Goal: Task Accomplishment & Management: Manage account settings

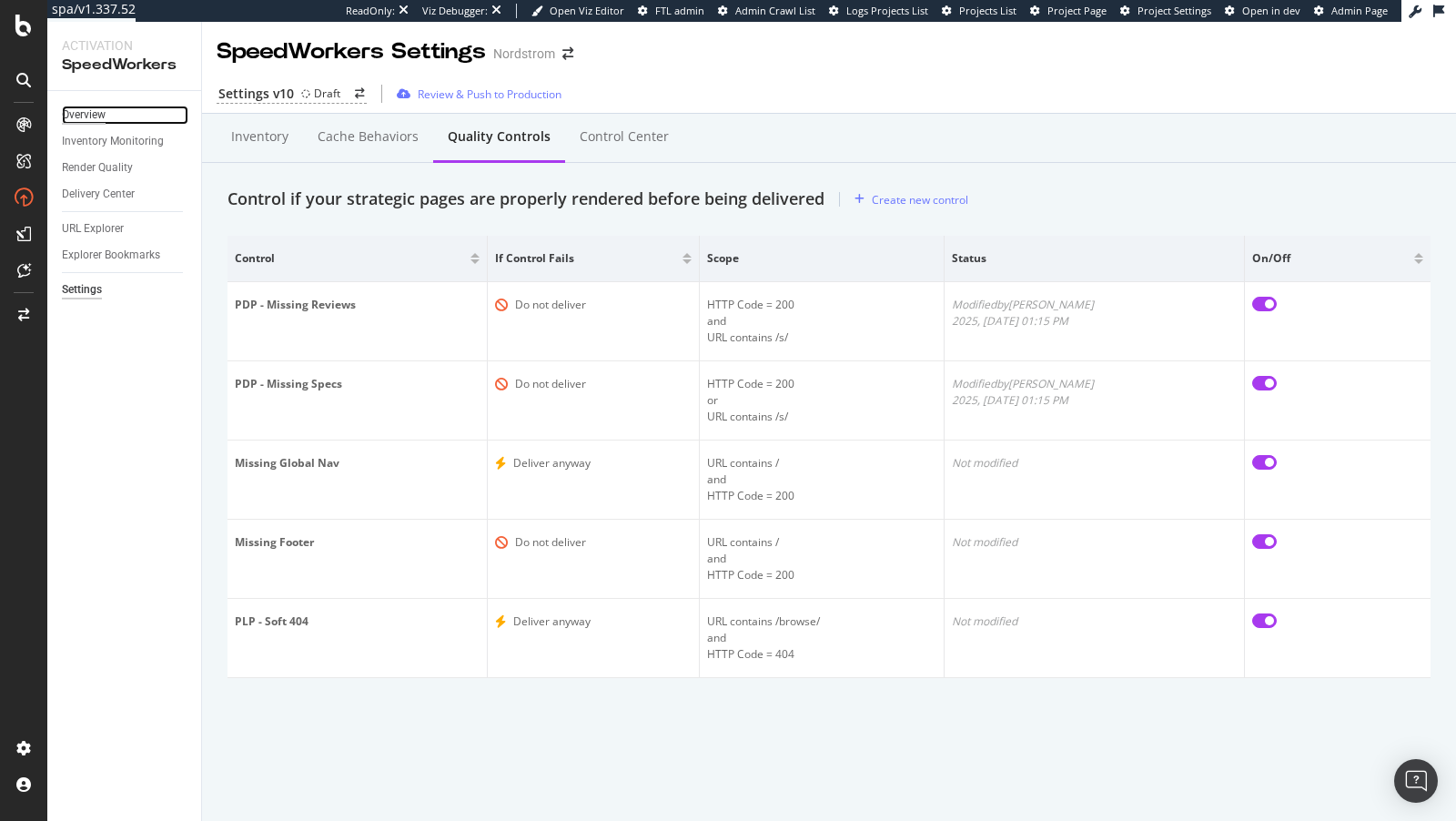
click at [80, 113] on div "Overview" at bounding box center [83, 115] width 43 height 19
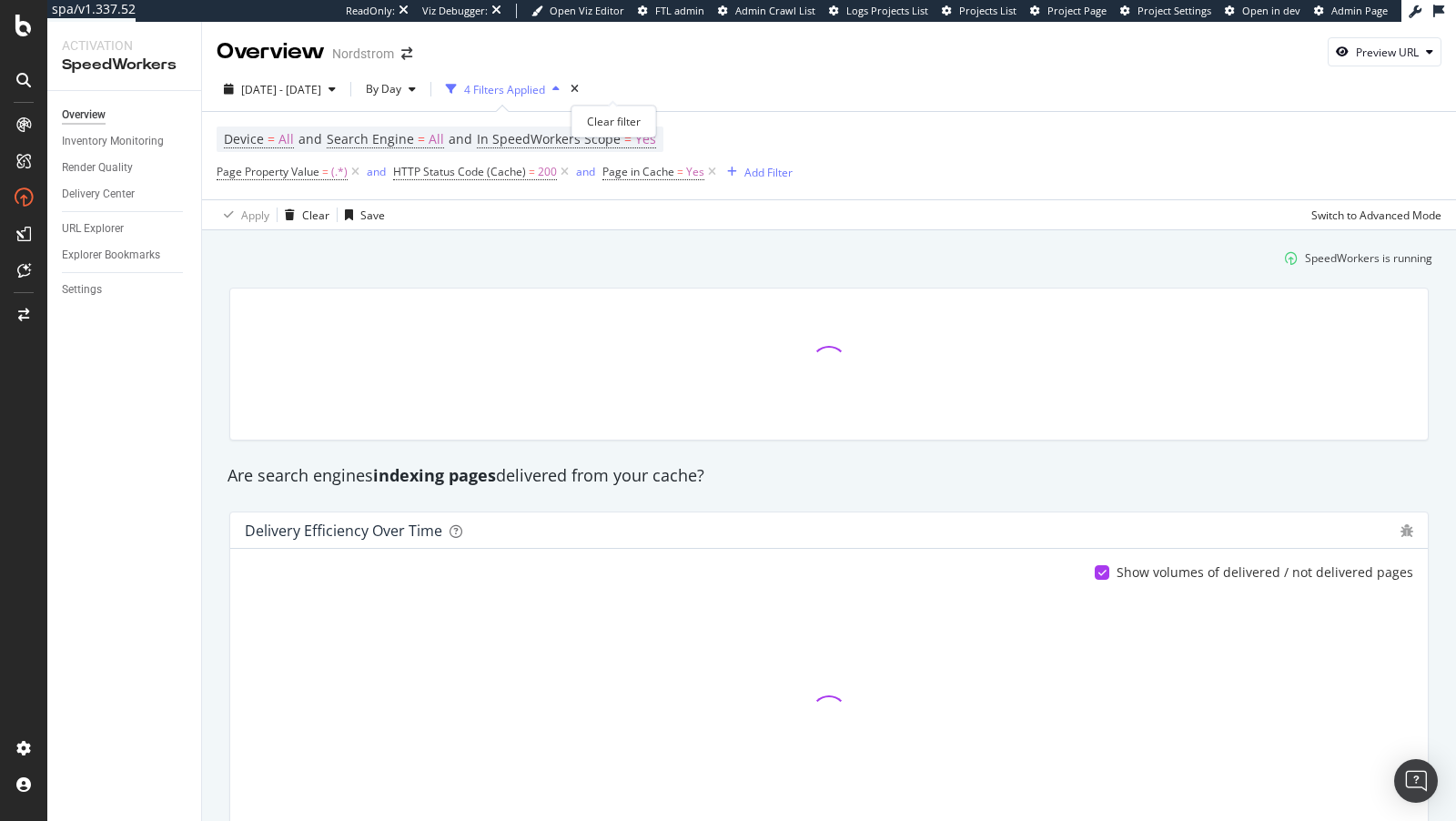
click at [582, 87] on div "times" at bounding box center [574, 89] width 16 height 18
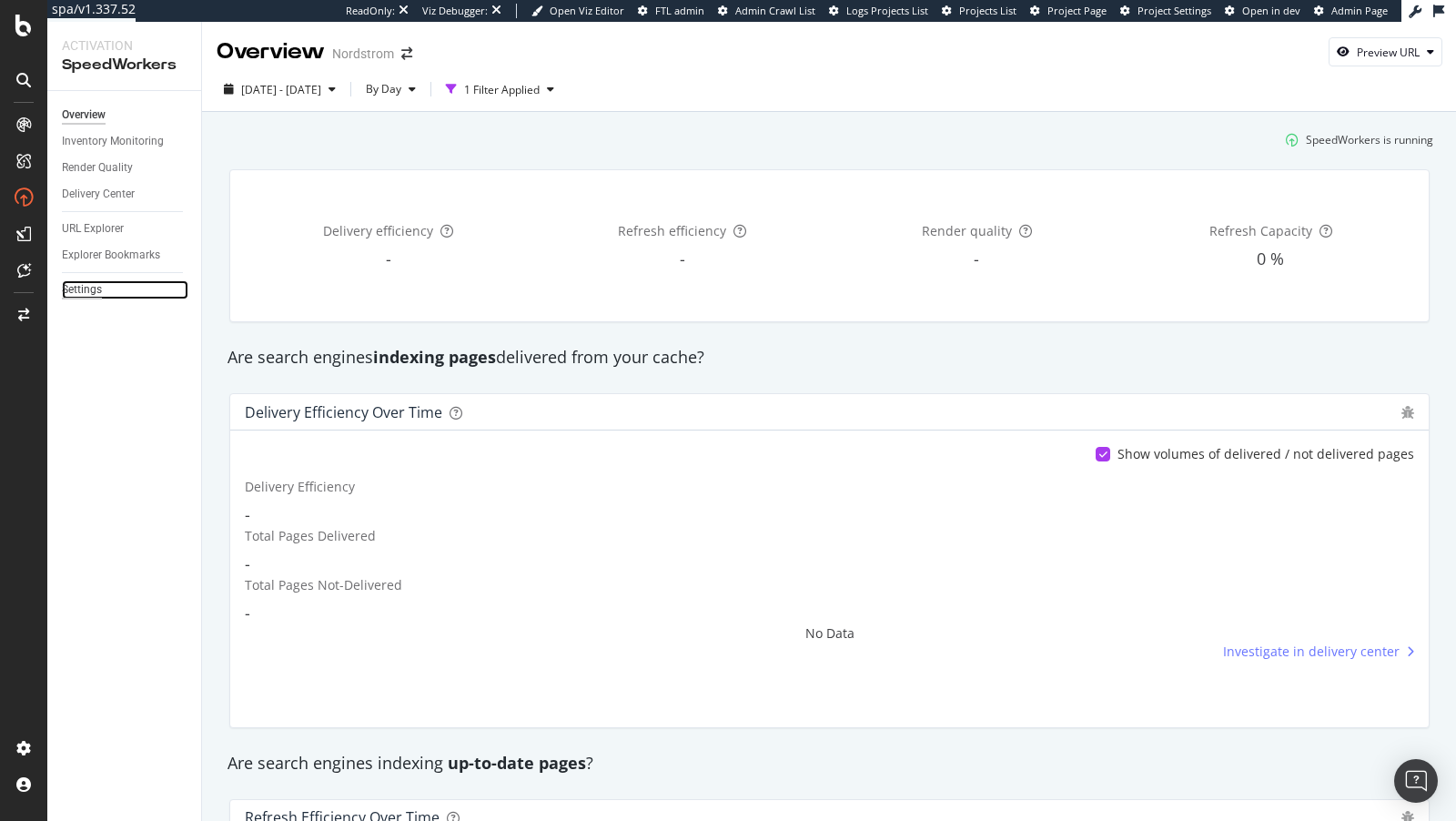
click at [81, 280] on div "Settings" at bounding box center [81, 289] width 40 height 19
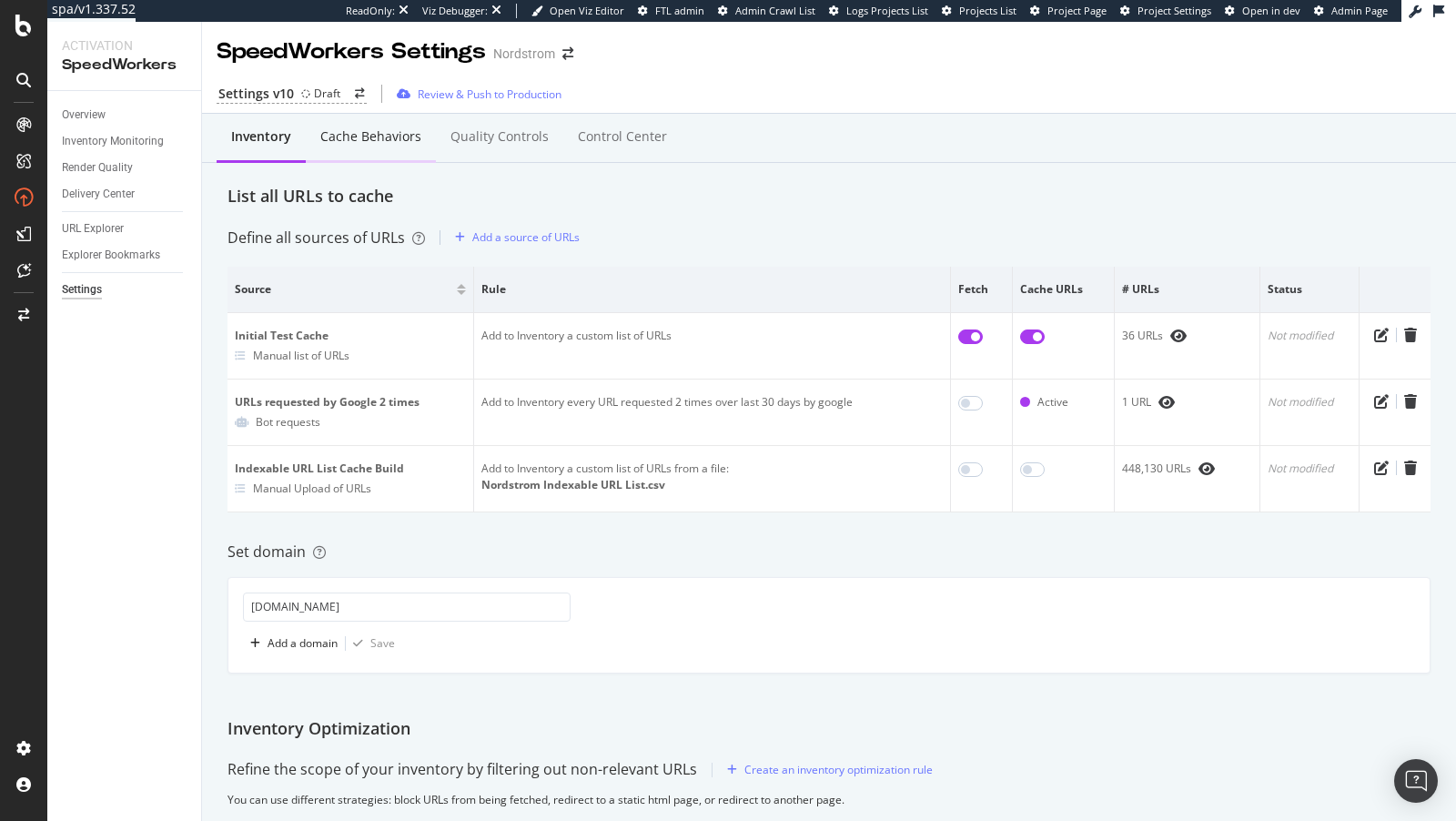
click at [357, 136] on div "Cache behaviors" at bounding box center [371, 136] width 101 height 18
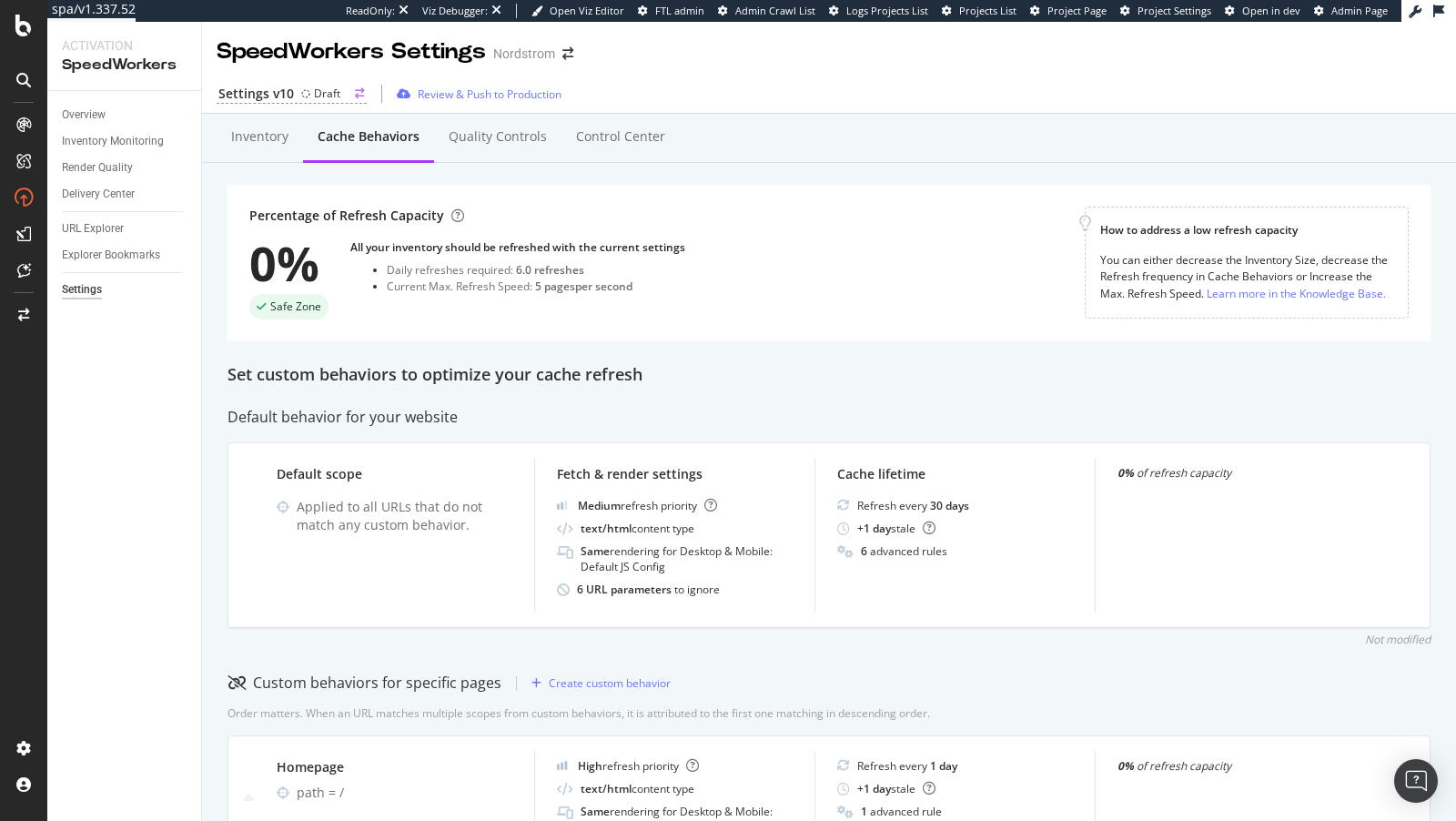
click at [283, 94] on div "Settings v10" at bounding box center [256, 94] width 76 height 18
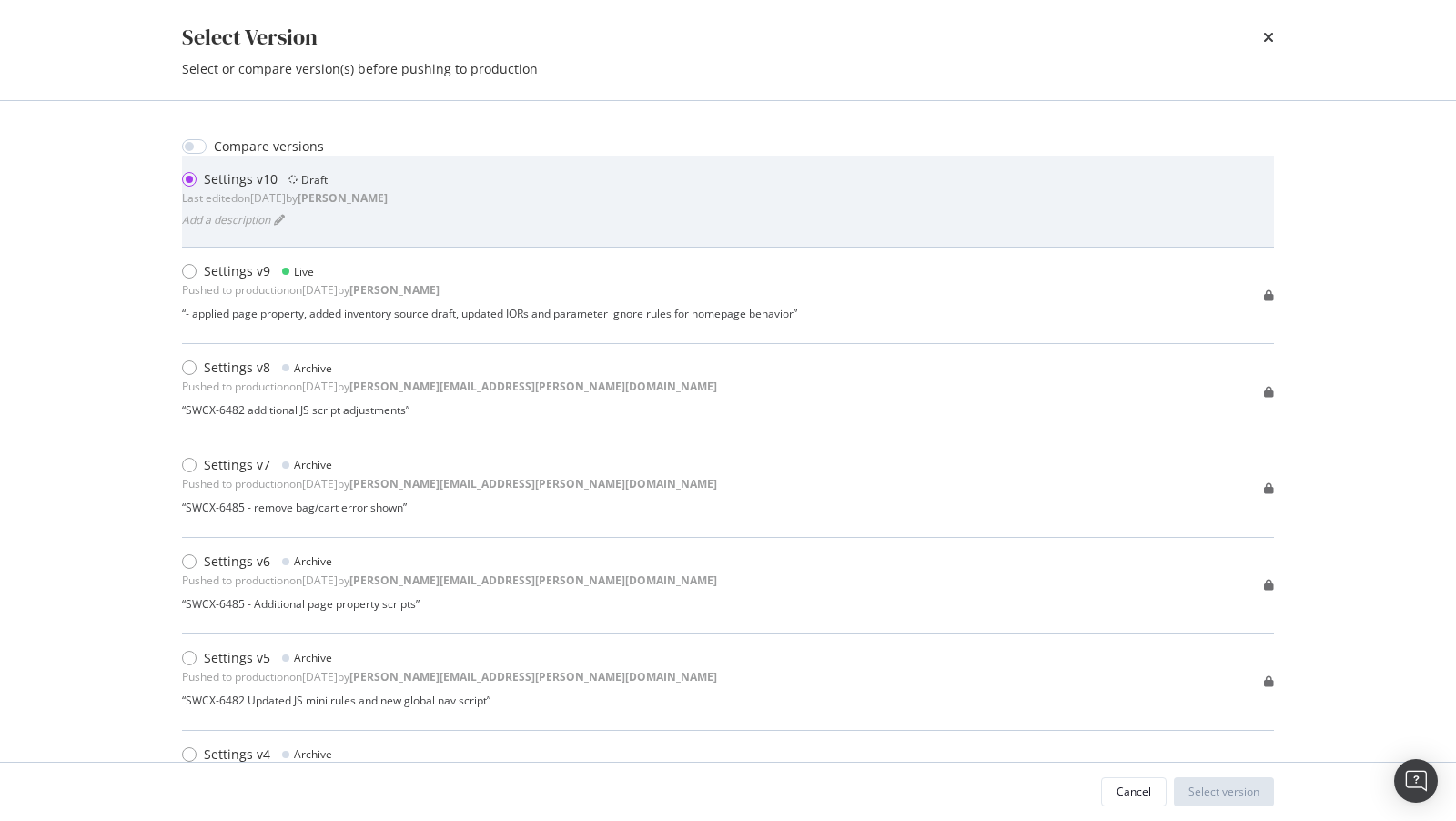
click at [311, 187] on div "Draft" at bounding box center [308, 180] width 39 height 18
click at [497, 189] on div "Settings v10 Draft Last edited on [DATE] by [PERSON_NAME] a description" at bounding box center [728, 201] width 1092 height 62
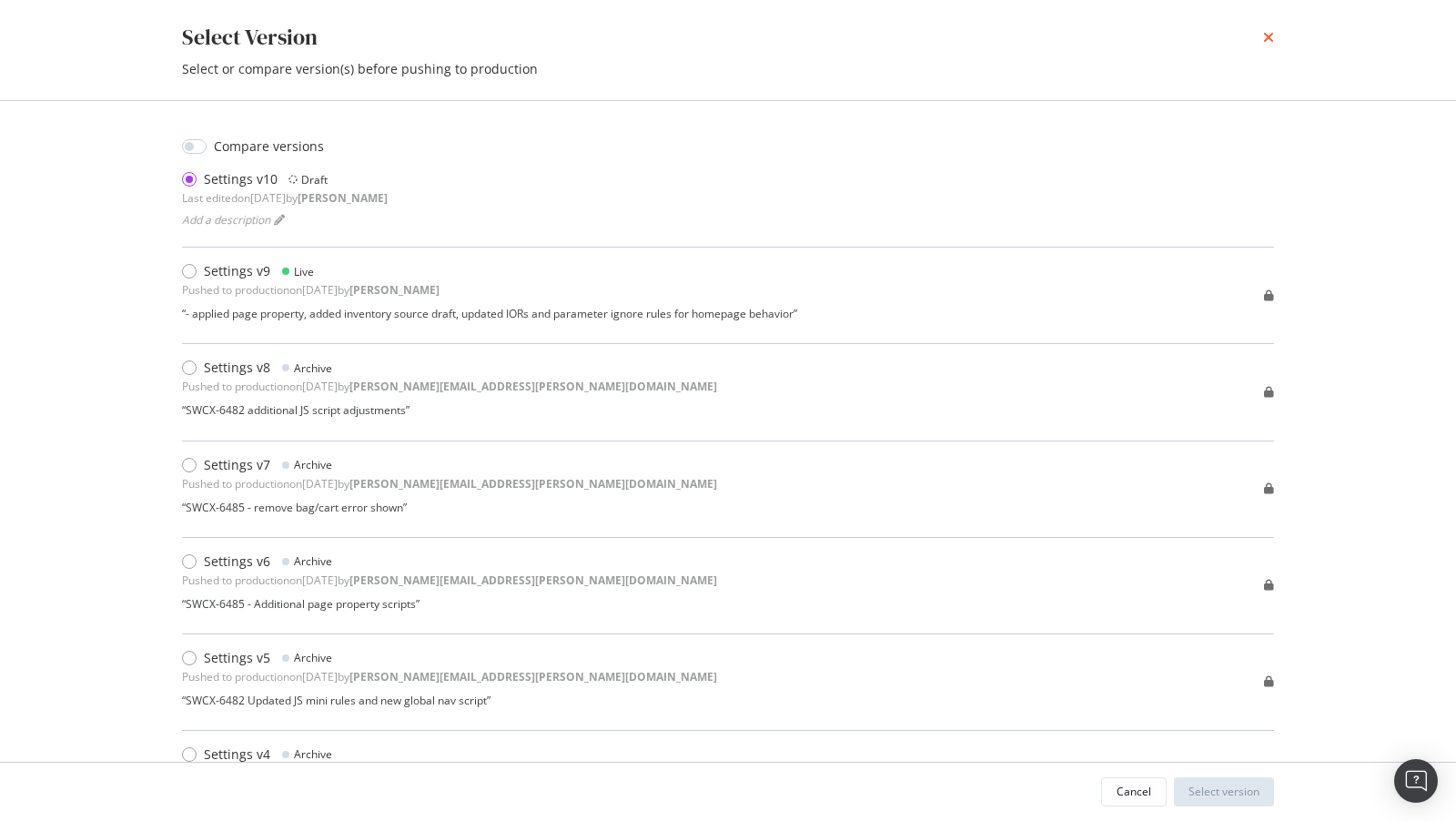
click at [1272, 38] on icon "times" at bounding box center [1269, 38] width 11 height 15
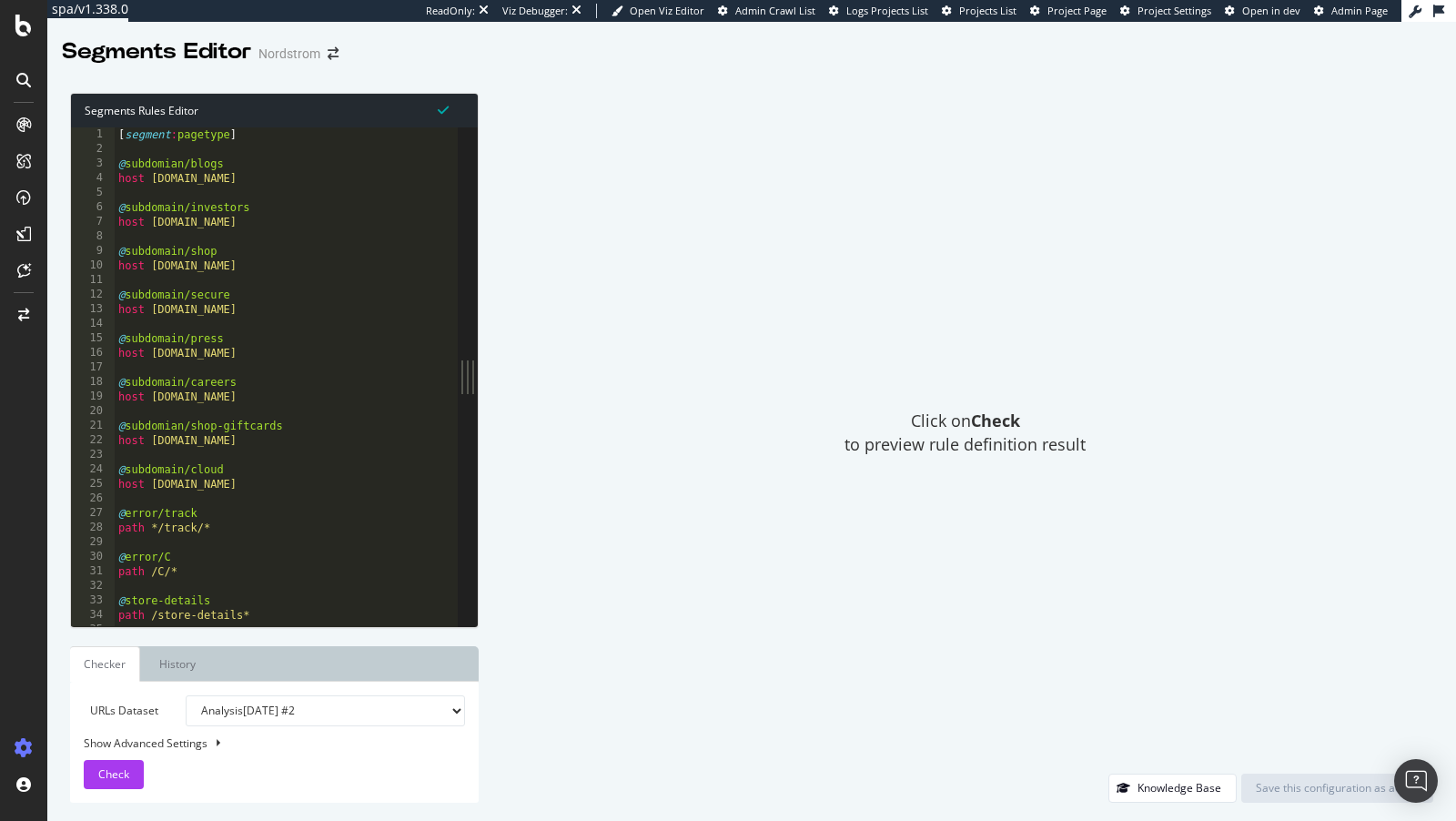
type textarea "host [DOMAIN_NAME]"
click at [302, 358] on div "[ segment : pagetype ] @ subdomian/blogs host blogs.nordstrom.com @ subdomain/i…" at bounding box center [331, 393] width 433 height 531
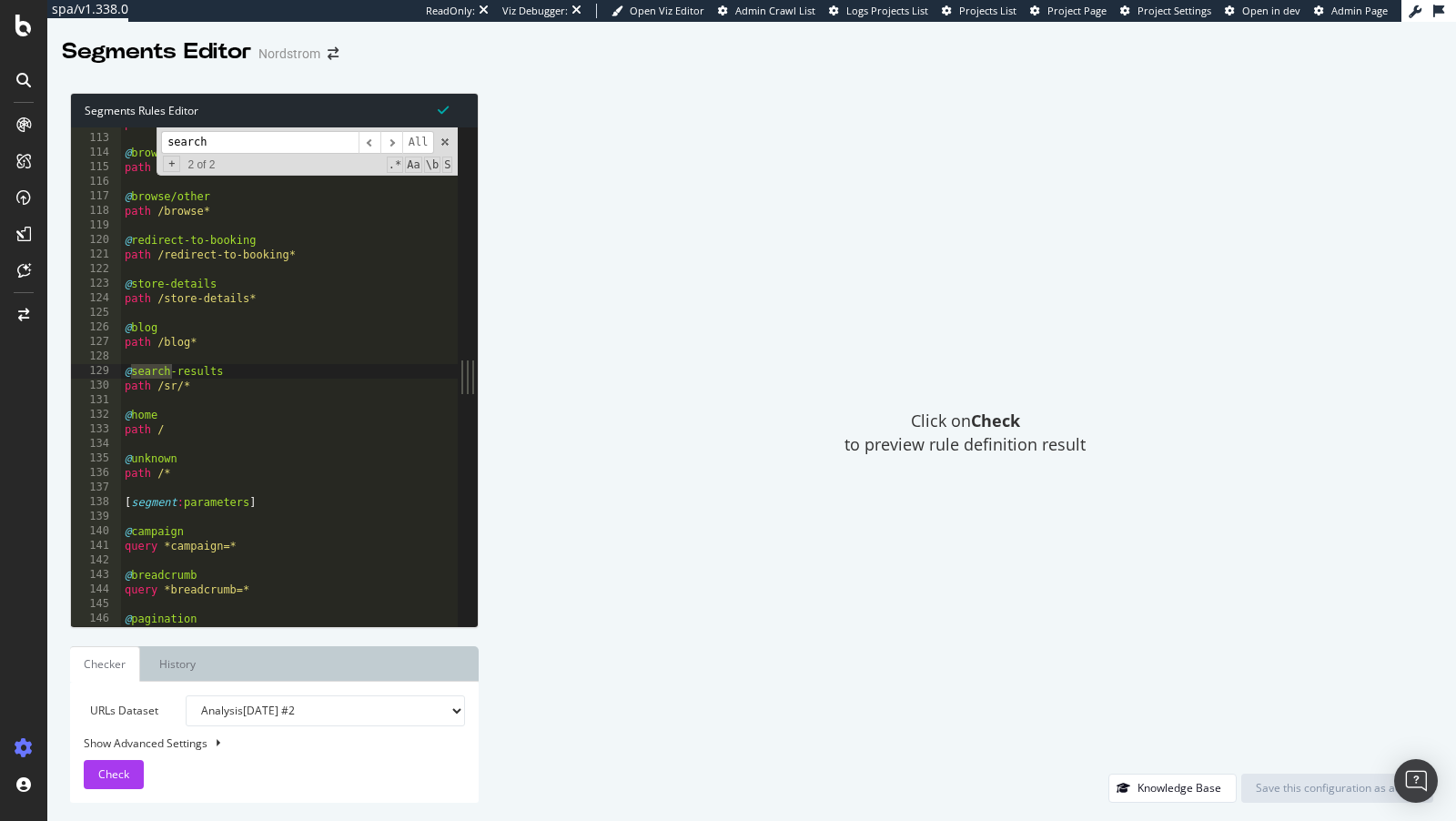
scroll to position [302, 0]
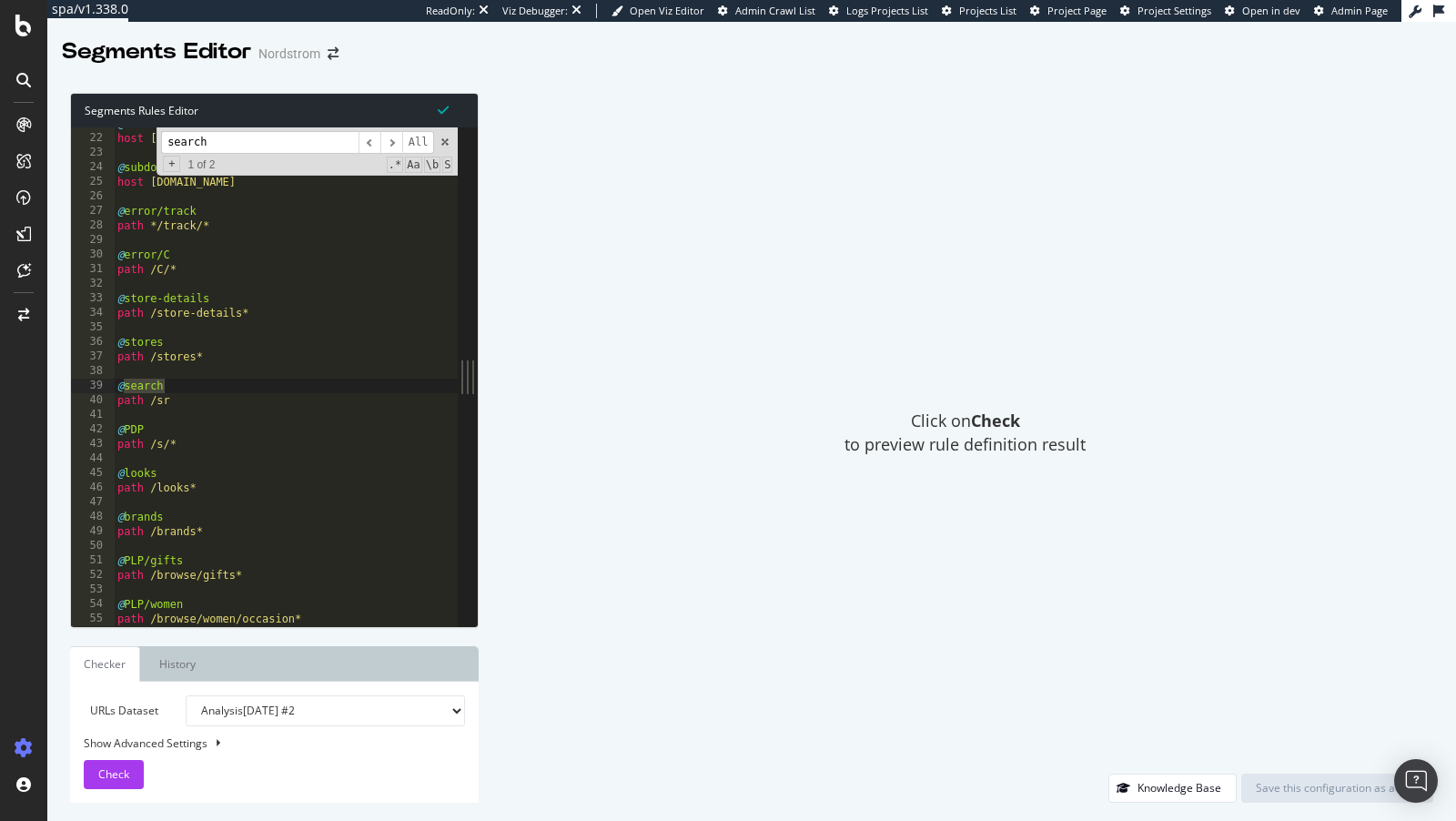
type input "search"
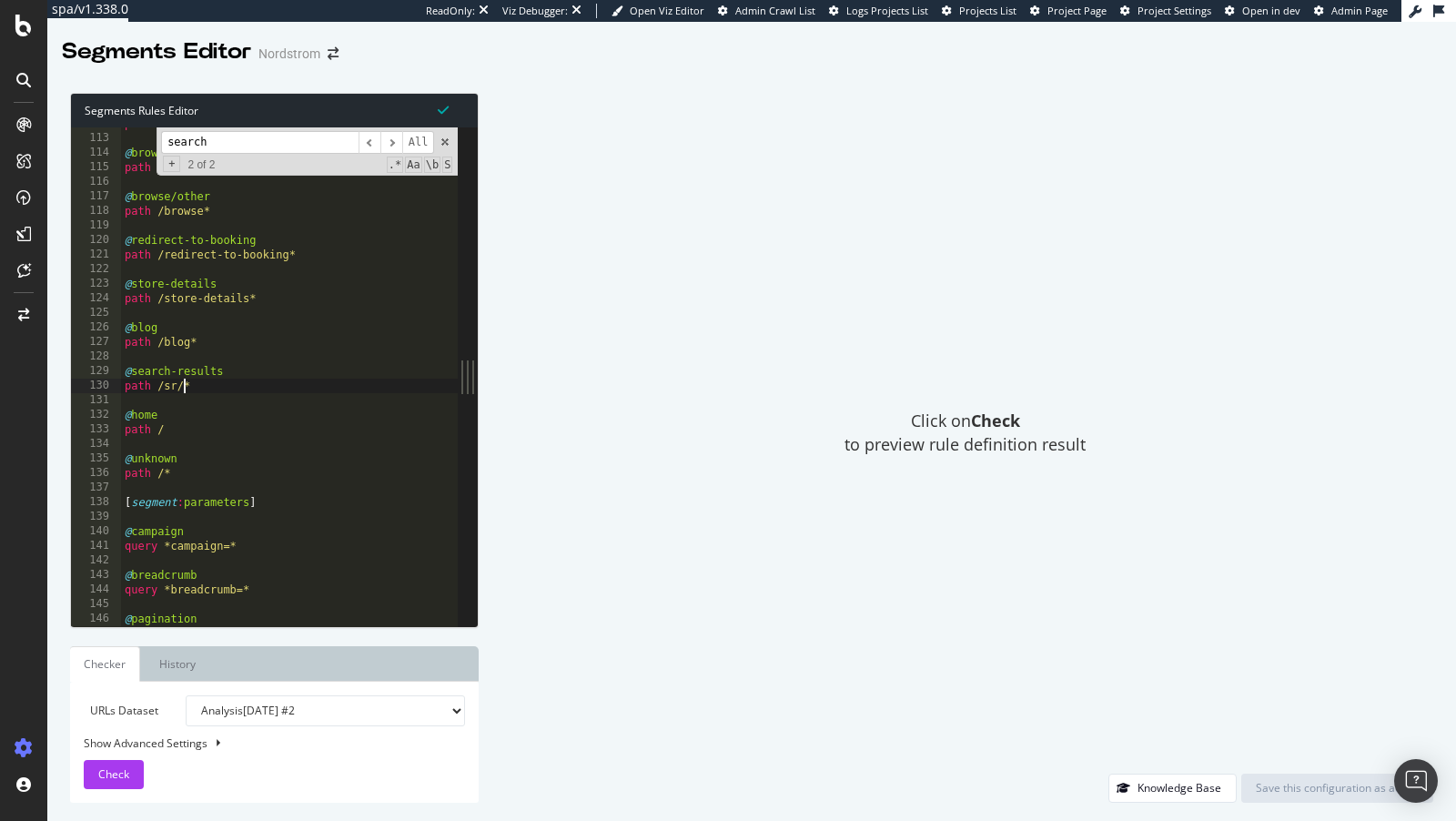
click at [184, 382] on div "path /browse/customer-service/polic* @ browse/customer-service path /browse/cus…" at bounding box center [337, 381] width 433 height 531
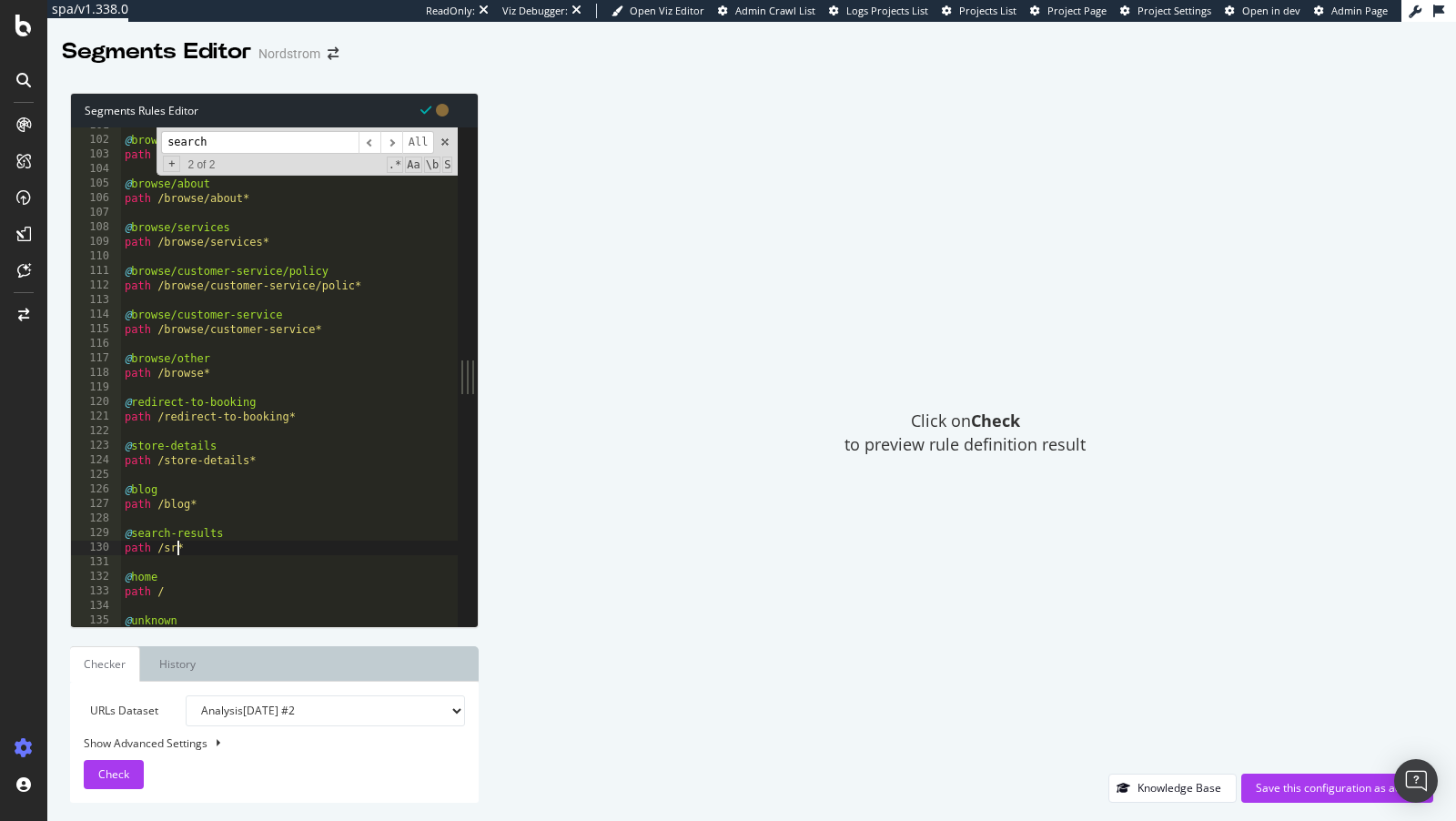
scroll to position [1426, 0]
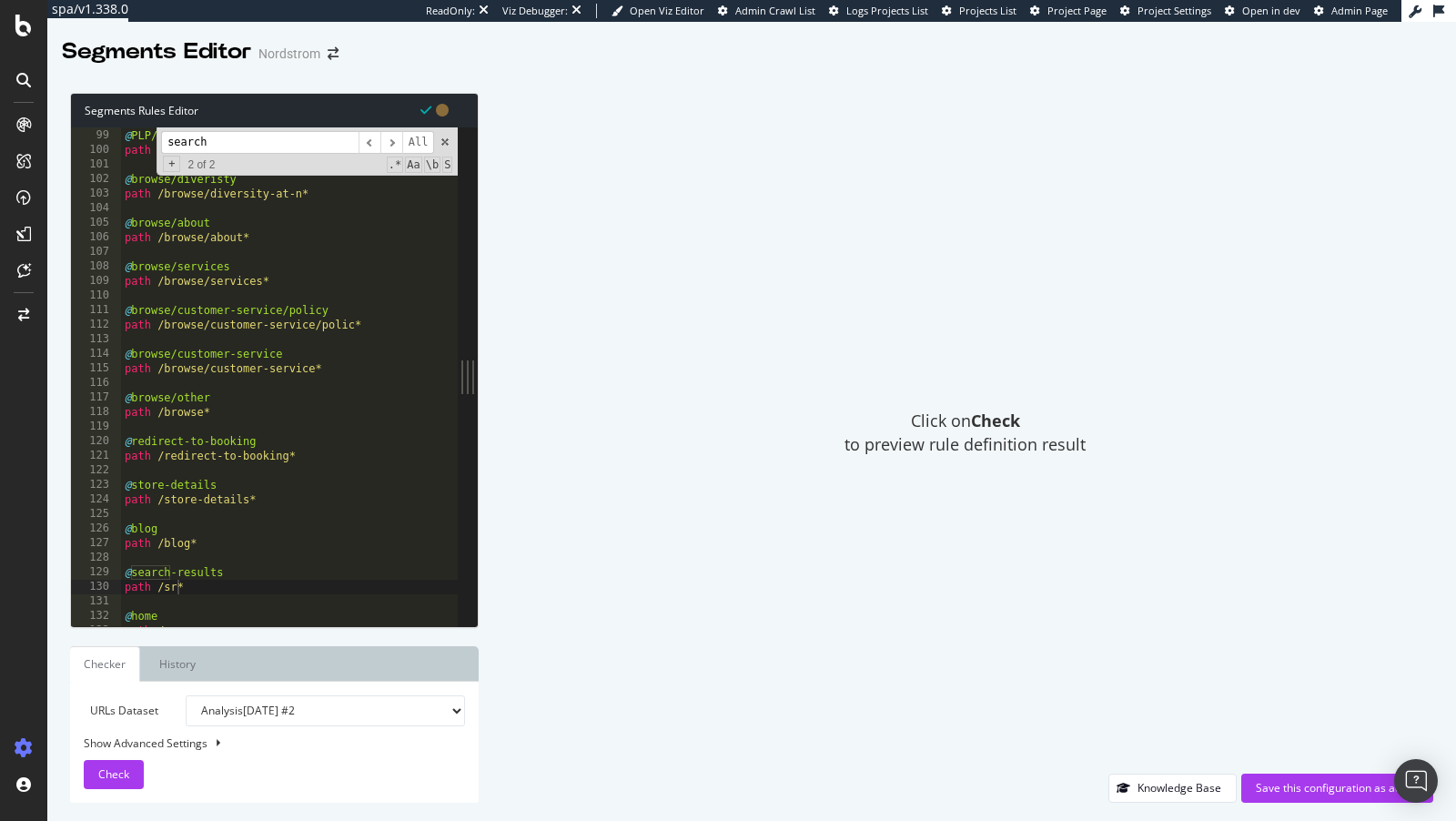
click at [223, 148] on input "search" at bounding box center [260, 142] width 197 height 23
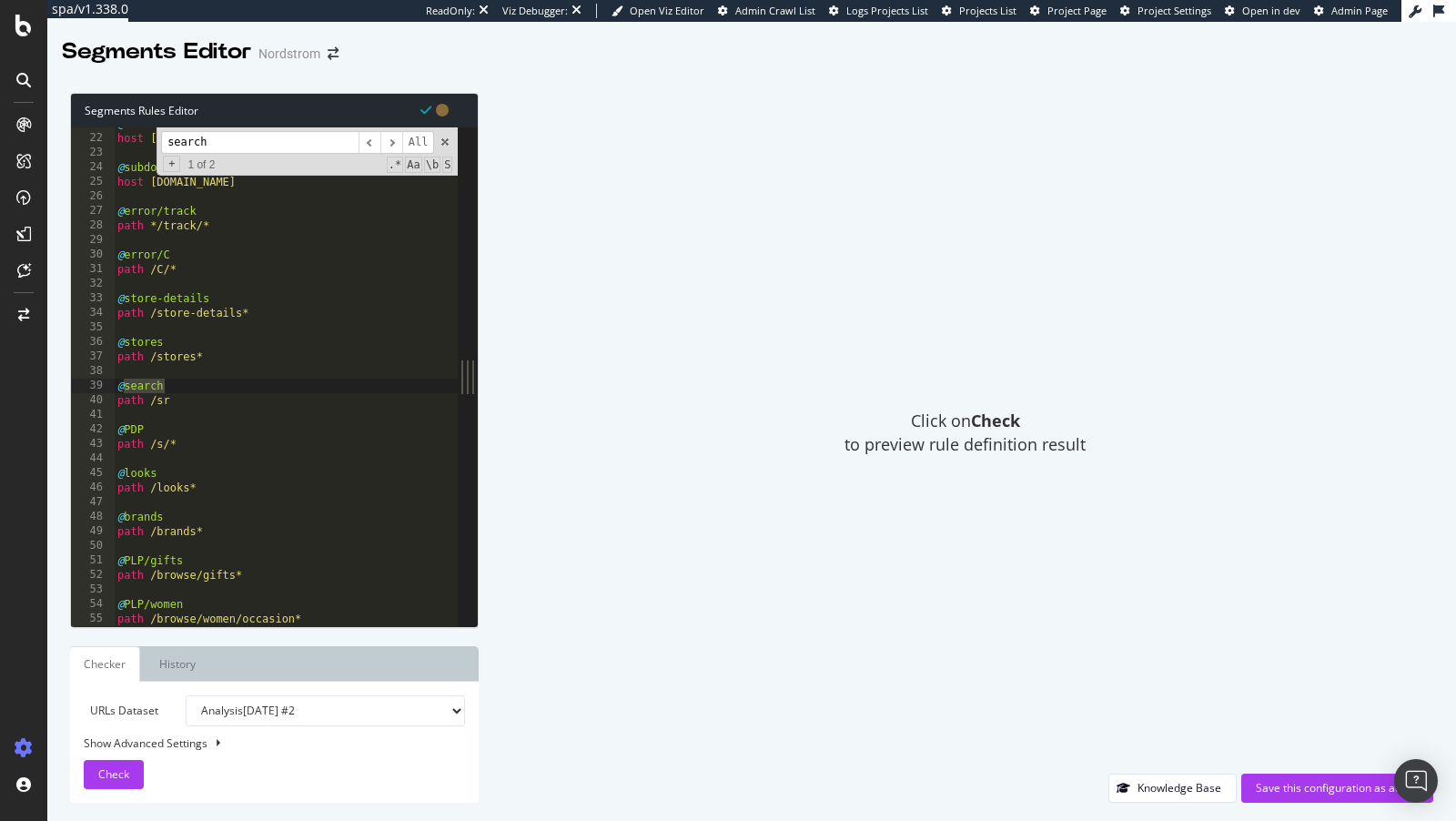
scroll to position [302, 0]
drag, startPoint x: 173, startPoint y: 394, endPoint x: 97, endPoint y: 372, distance: 79.1
click at [97, 372] on div "path /sr 21 22 23 24 25 26 27 28 29 30 31 32 33 34 35 36 37 38 39 40 41 42 43 4…" at bounding box center [264, 376] width 387 height 498
type textarea "@search"
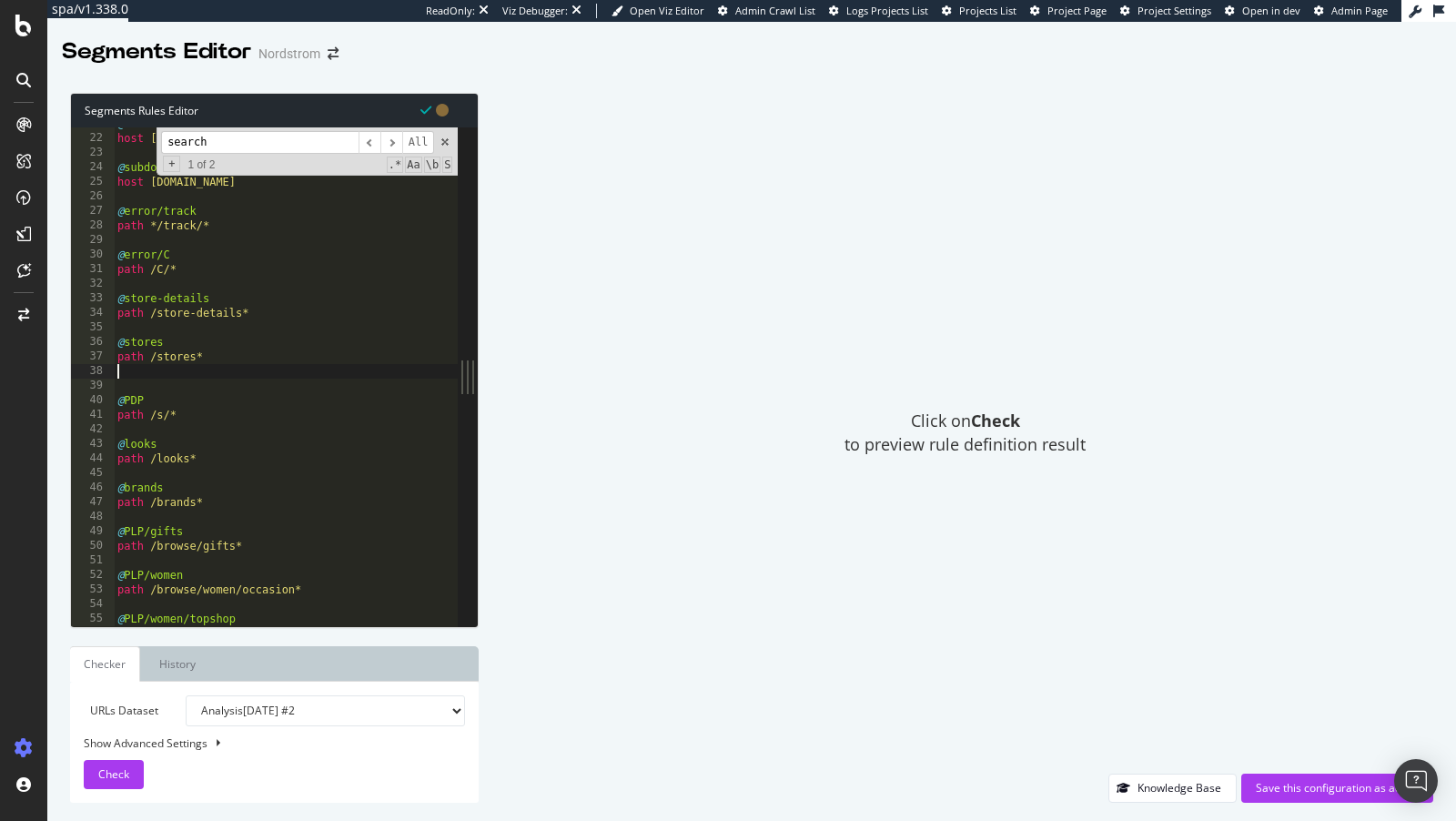
type textarea "path /stores*"
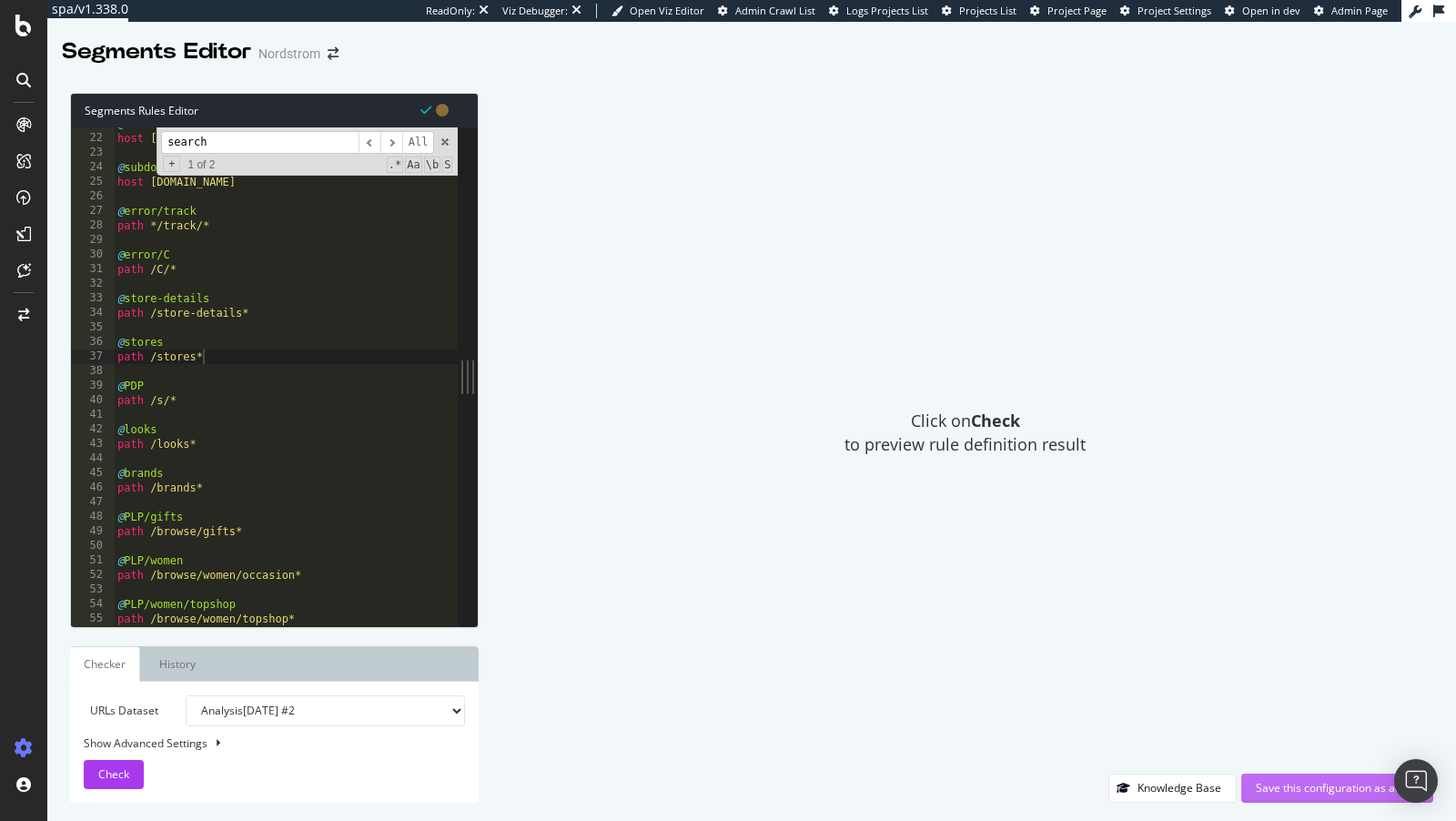
click at [1333, 792] on div "Save this configuration as active" at bounding box center [1337, 787] width 163 height 16
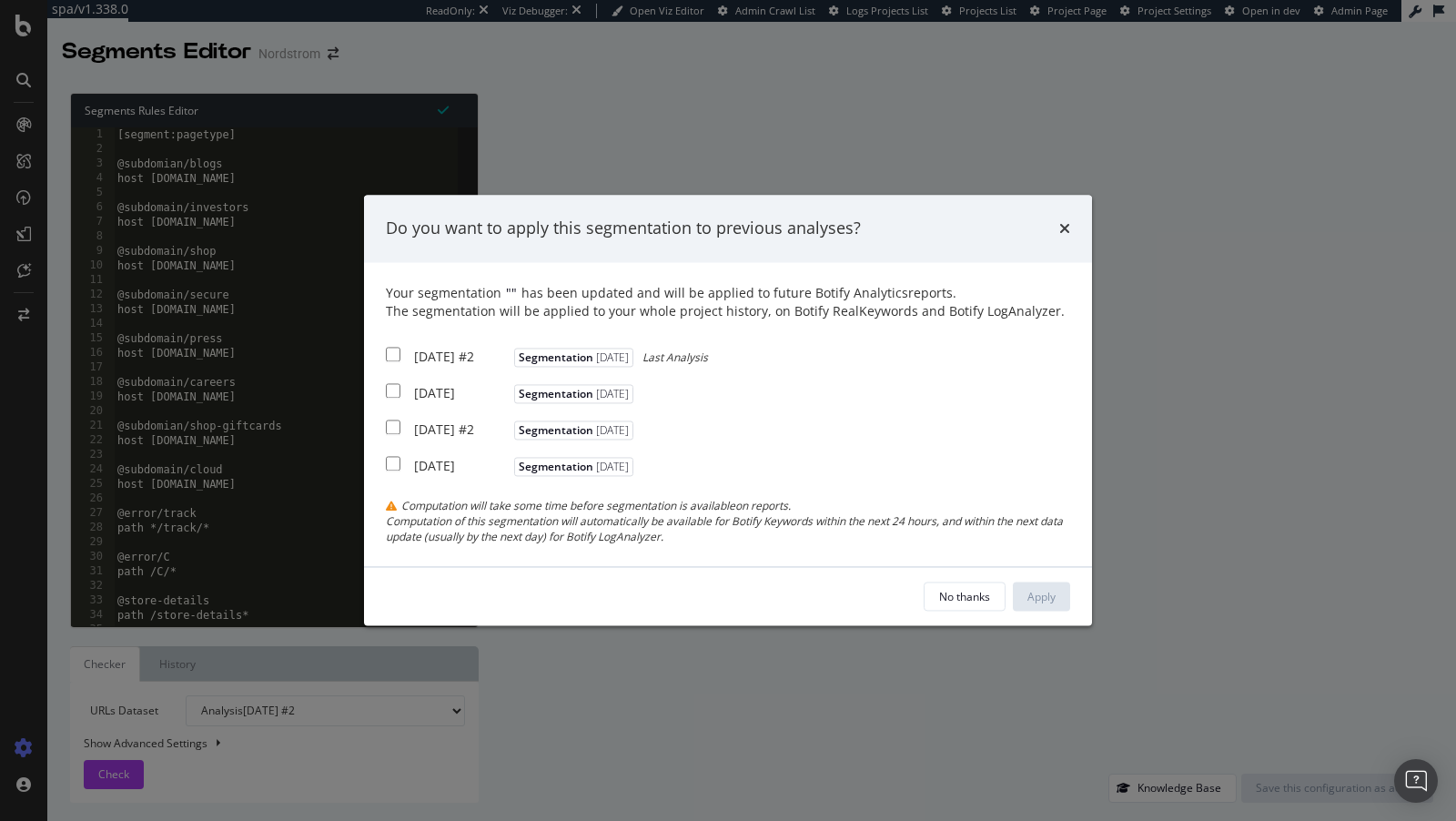
click at [431, 351] on div "2025 Oct. 2nd #2" at bounding box center [462, 357] width 96 height 18
checkbox input "true"
click at [427, 382] on div "2025 Sep. 26th Segmentation 2025-10-06" at bounding box center [512, 391] width 252 height 23
checkbox input "true"
click at [426, 420] on div "2025 Sep. 25th #2" at bounding box center [462, 429] width 96 height 18
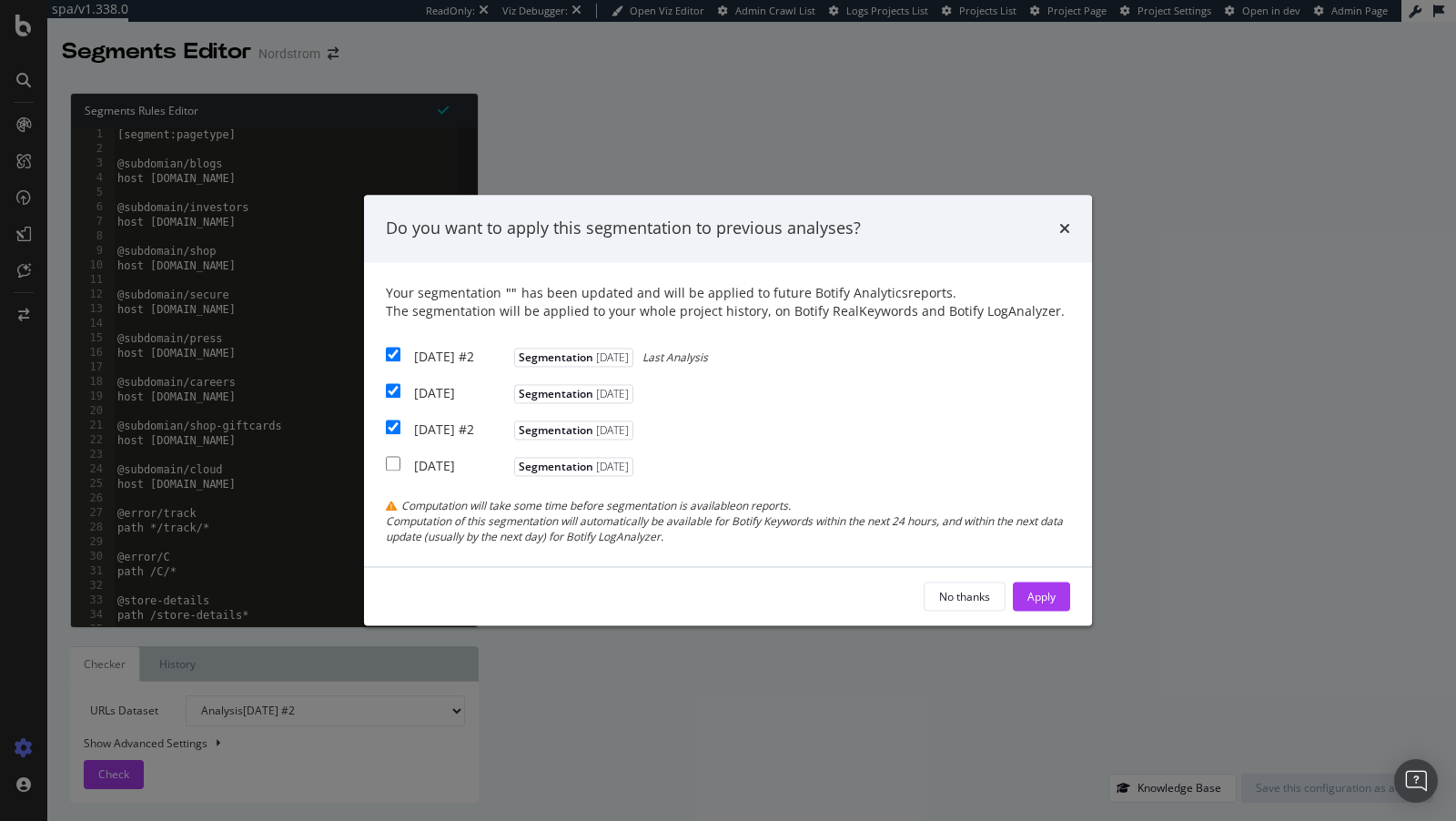
checkbox input "true"
click at [1039, 604] on div "Apply" at bounding box center [1041, 596] width 29 height 16
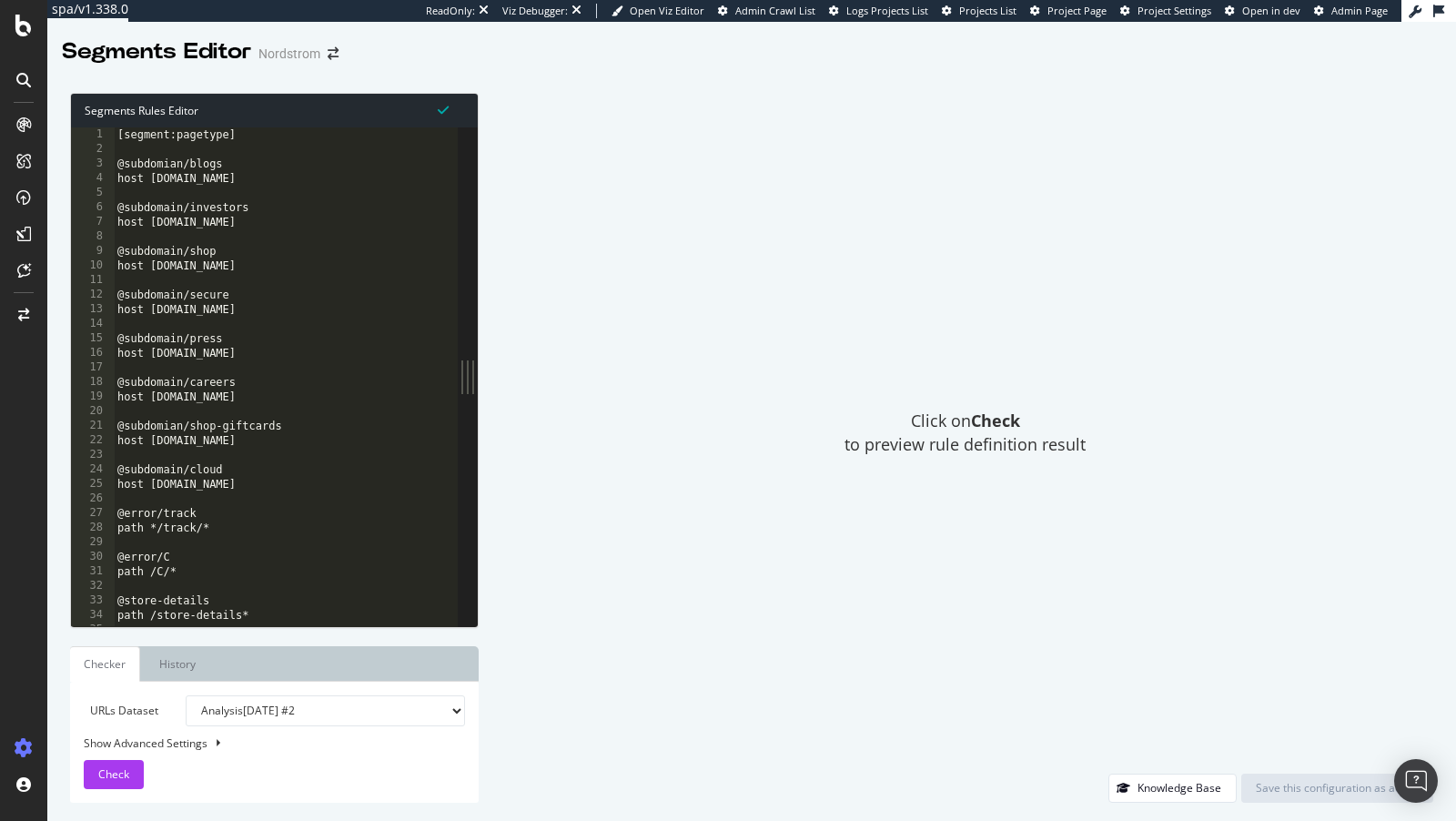
click at [241, 321] on div "[segment:pagetype] @subdomian/blogs host blogs.nordstrom.com @subdomain/investo…" at bounding box center [330, 393] width 433 height 531
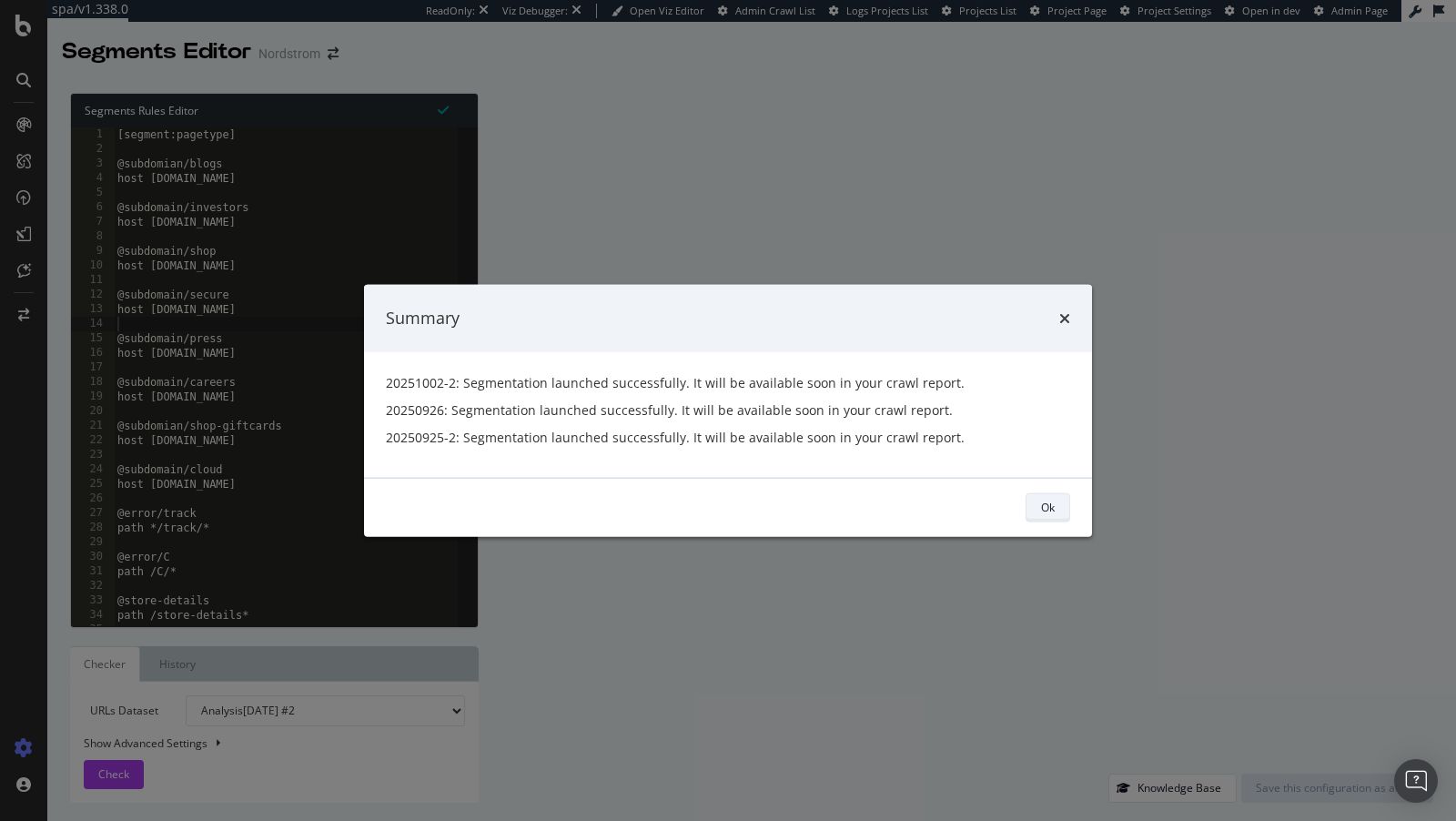
click at [1044, 517] on div "Ok" at bounding box center [1048, 507] width 14 height 26
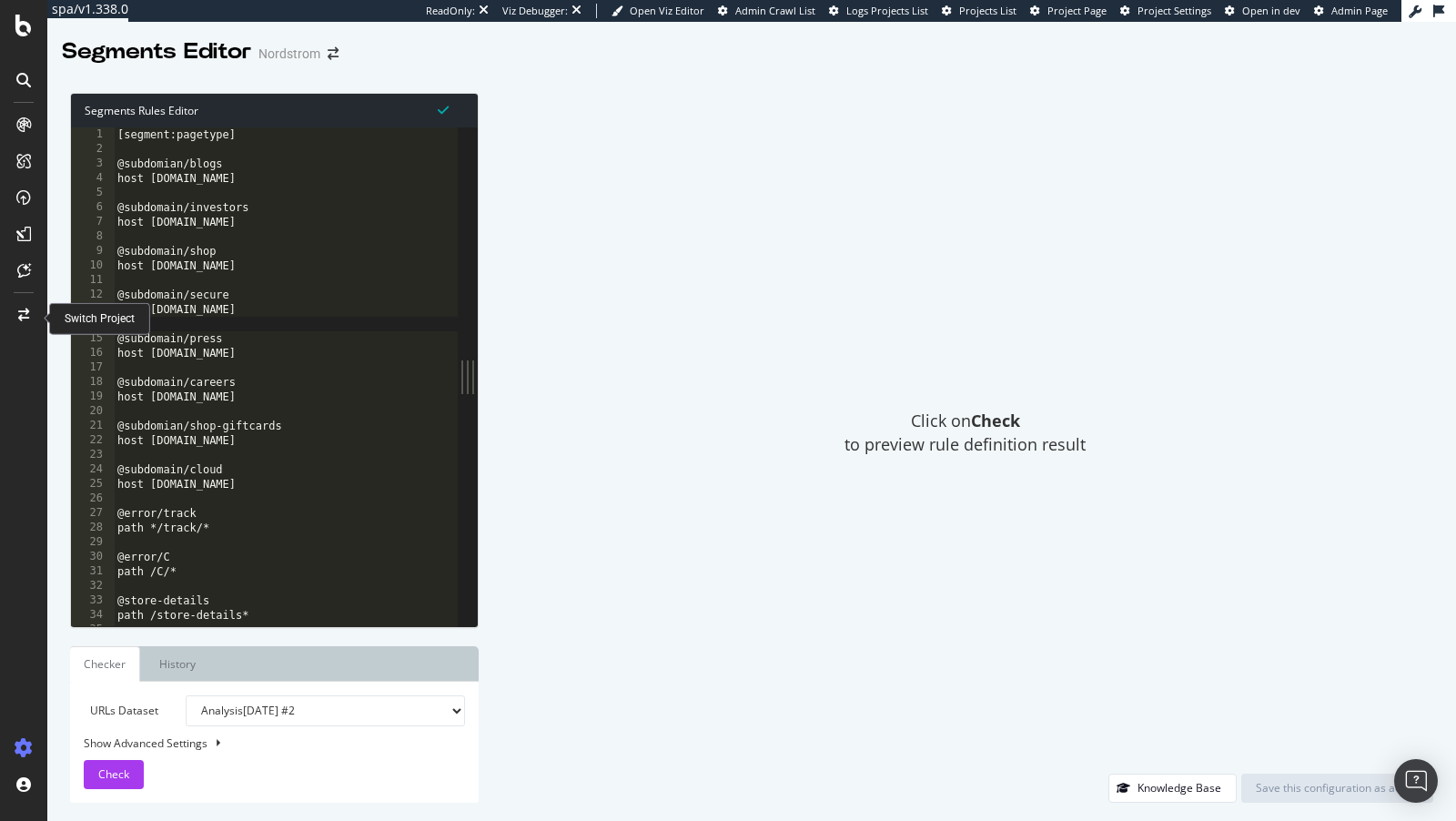
click at [24, 296] on div at bounding box center [23, 422] width 43 height 624
click at [17, 326] on div at bounding box center [23, 315] width 43 height 29
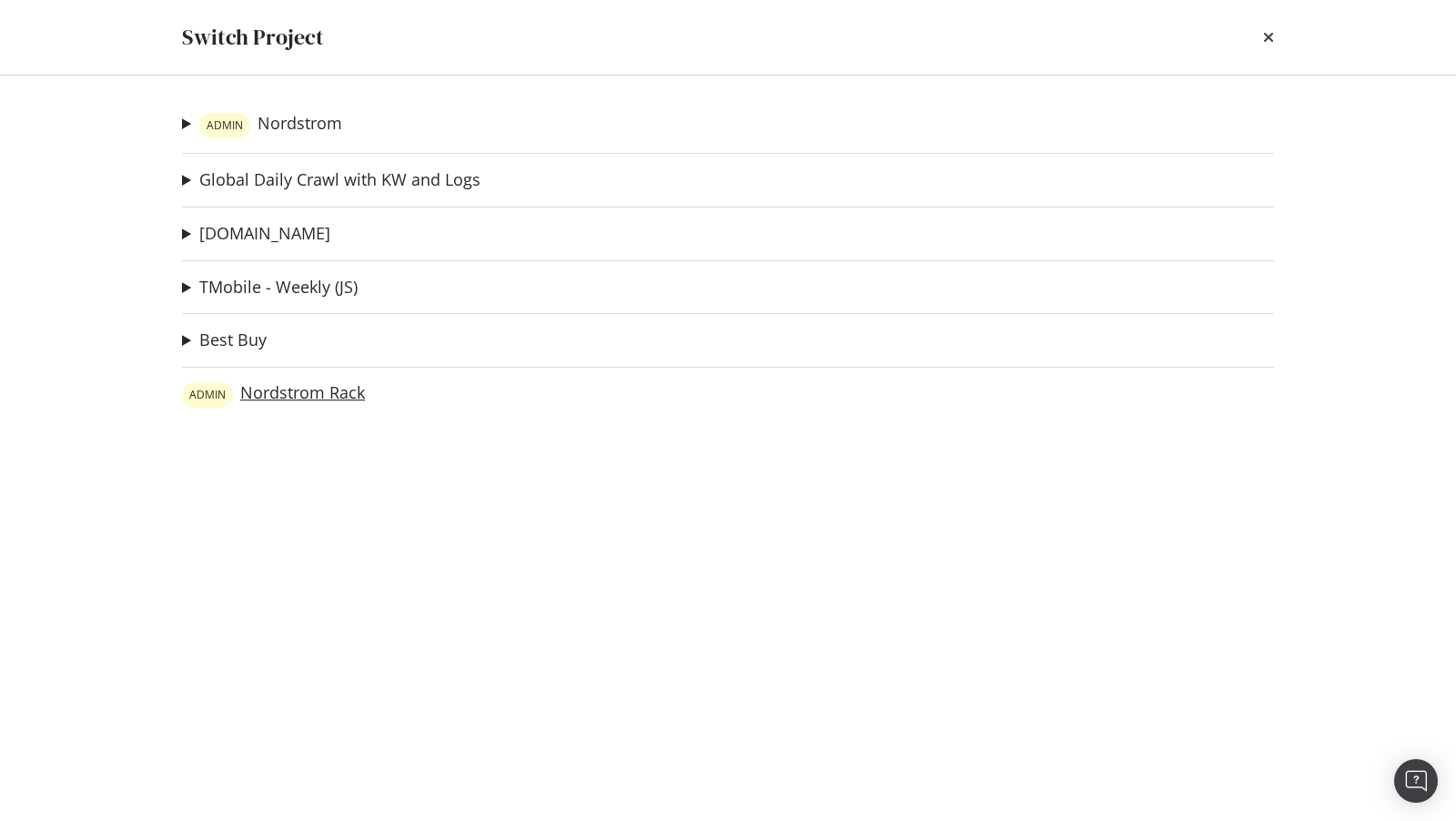
click at [309, 397] on link "ADMIN Nordstrom Rack" at bounding box center [274, 395] width 183 height 26
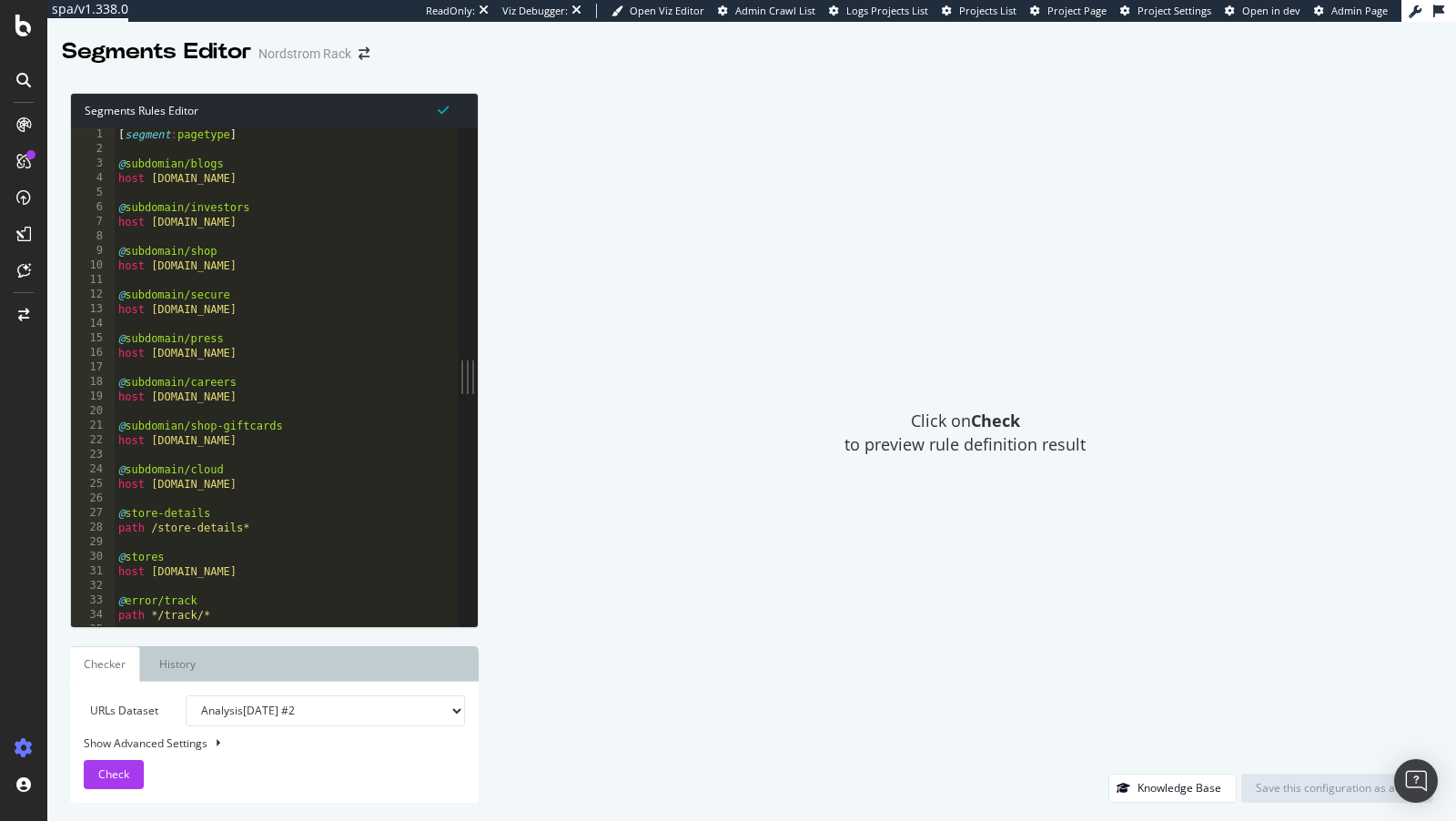
type textarea "host press.nordstrom.com"
click at [310, 346] on div "[ segment : pagetype ] @ subdomian/blogs host blogs.nordstrom.com @ subdomain/i…" at bounding box center [323, 393] width 419 height 531
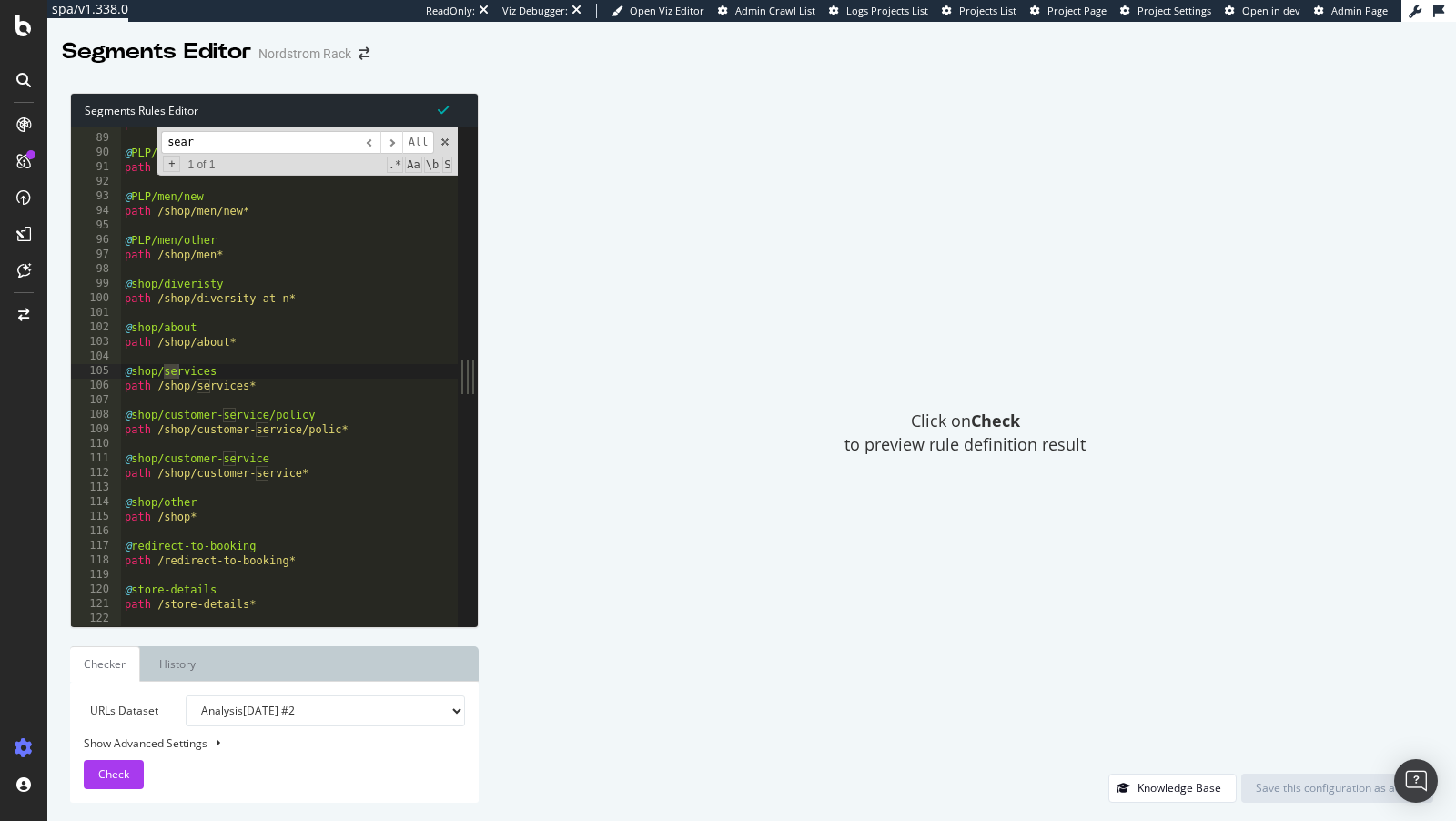
scroll to position [1584, 0]
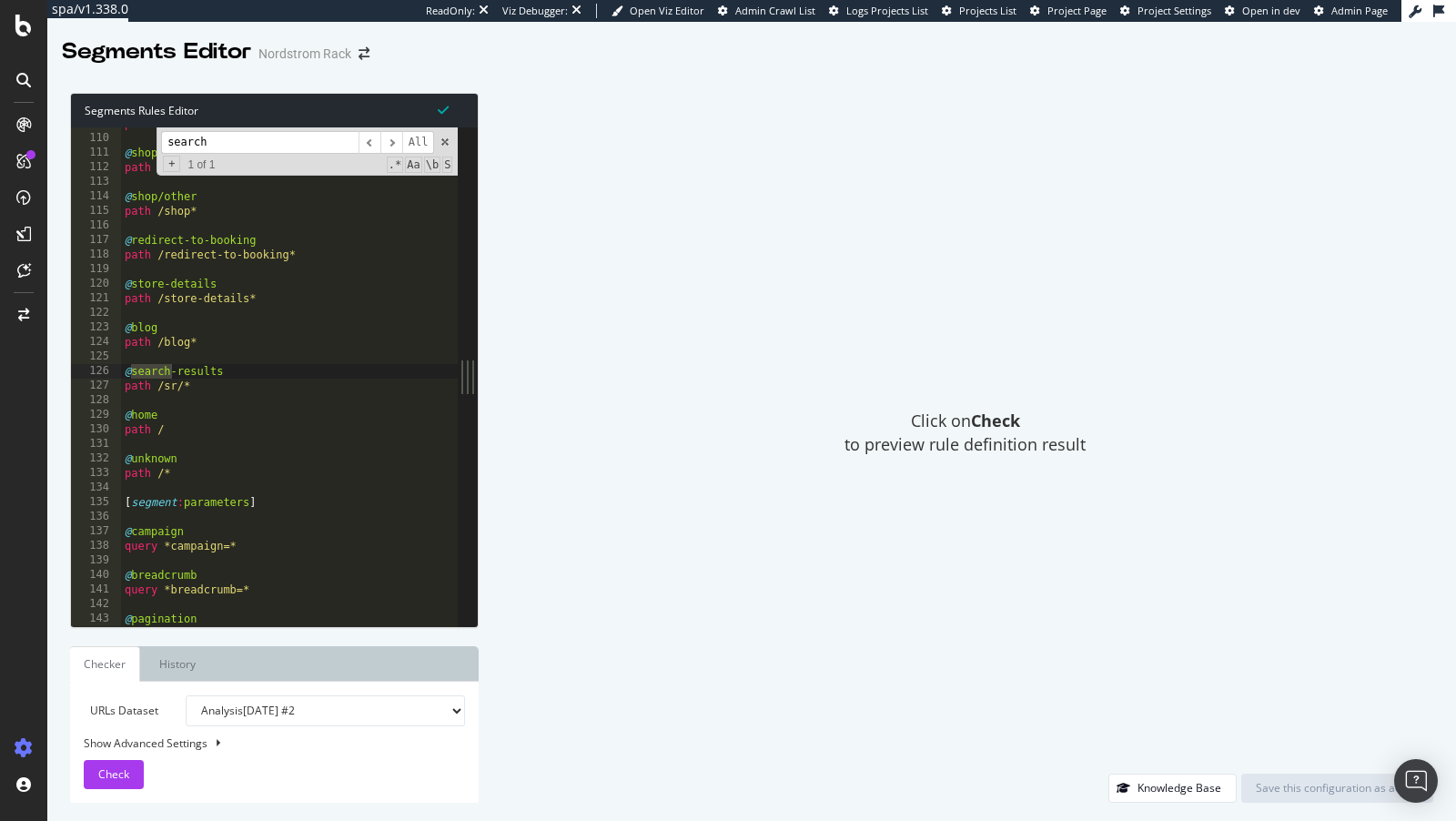
type input "search"
click at [181, 390] on div "path /shop/customer-service/polic* @ shop/customer-service path /shop/customer-…" at bounding box center [330, 381] width 419 height 531
type textarea "path /sr*"
click at [115, 769] on span "Check" at bounding box center [114, 774] width 31 height 16
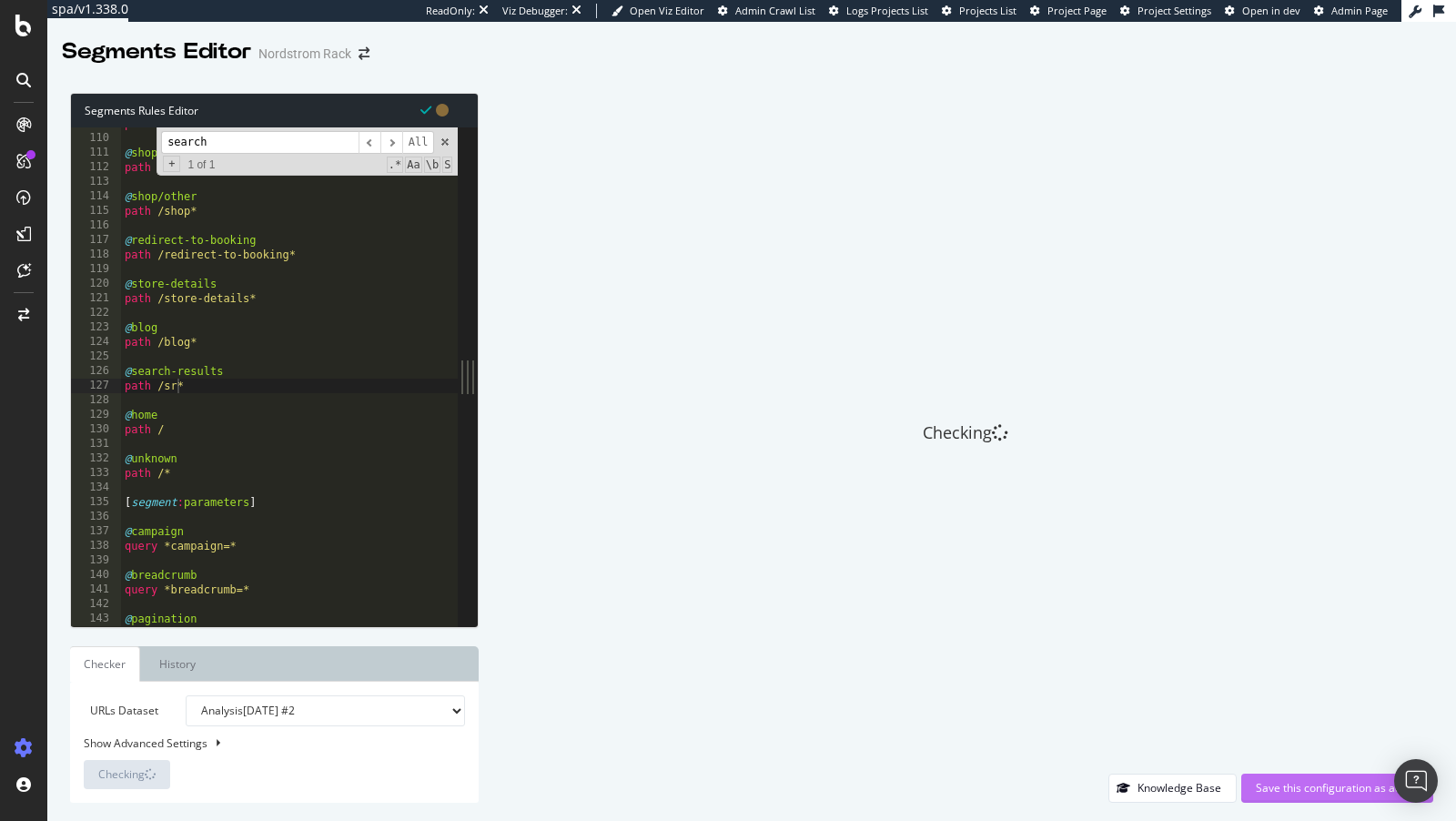
click at [1303, 784] on div "Save this configuration as active" at bounding box center [1337, 787] width 163 height 16
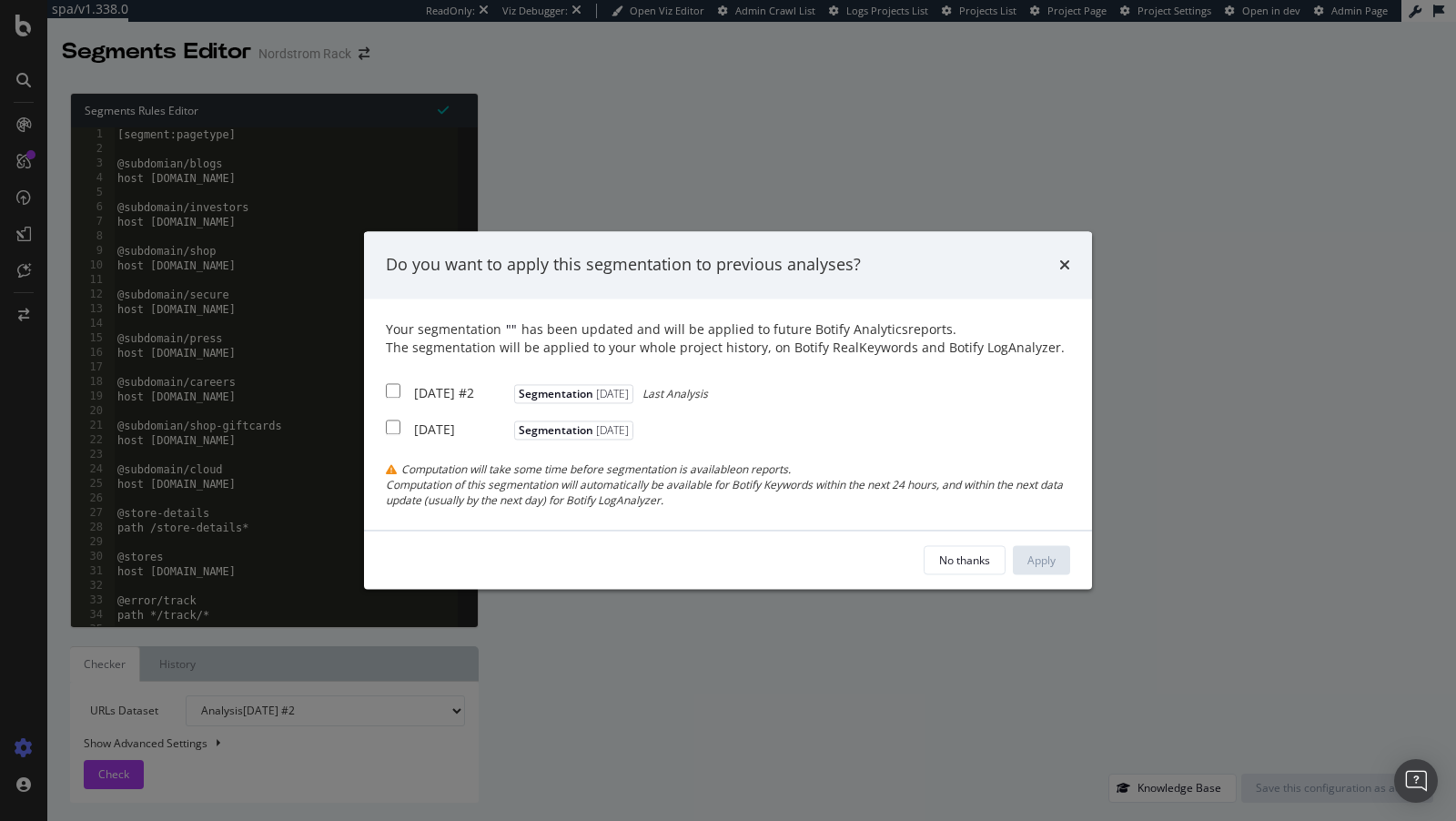
click at [416, 393] on div "2025 Sep. 29th #2" at bounding box center [462, 393] width 96 height 18
checkbox input "true"
click at [421, 445] on div "Your segmentation " " has been updated and will be applied to future Botify Ana…" at bounding box center [728, 414] width 685 height 187
click at [377, 438] on div "Your segmentation " " has been updated and will be applied to future Botify Ana…" at bounding box center [728, 414] width 728 height 231
click at [389, 434] on input "modal" at bounding box center [393, 427] width 15 height 15
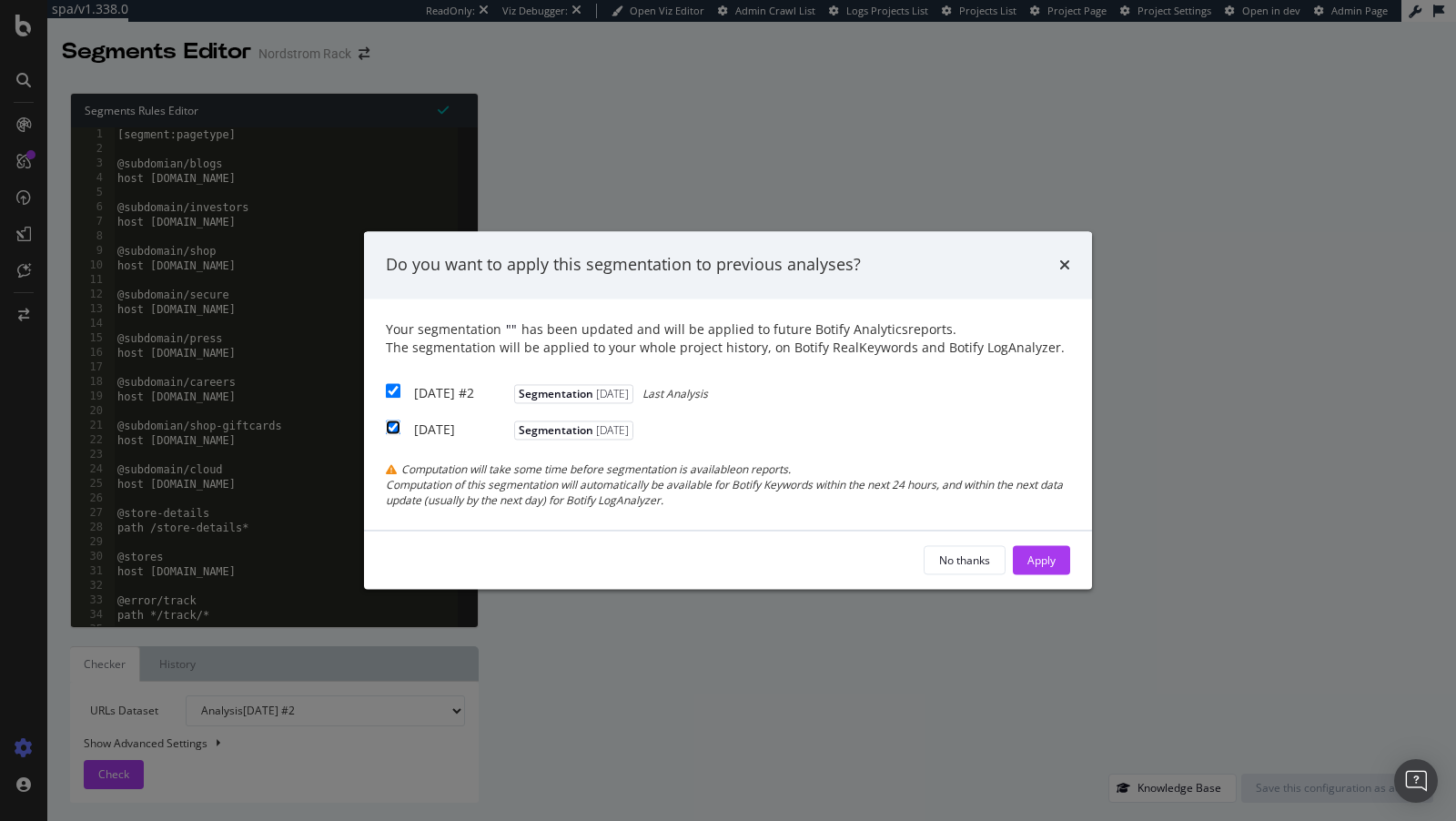
checkbox input "true"
click at [1027, 566] on div "Apply" at bounding box center [1041, 560] width 29 height 16
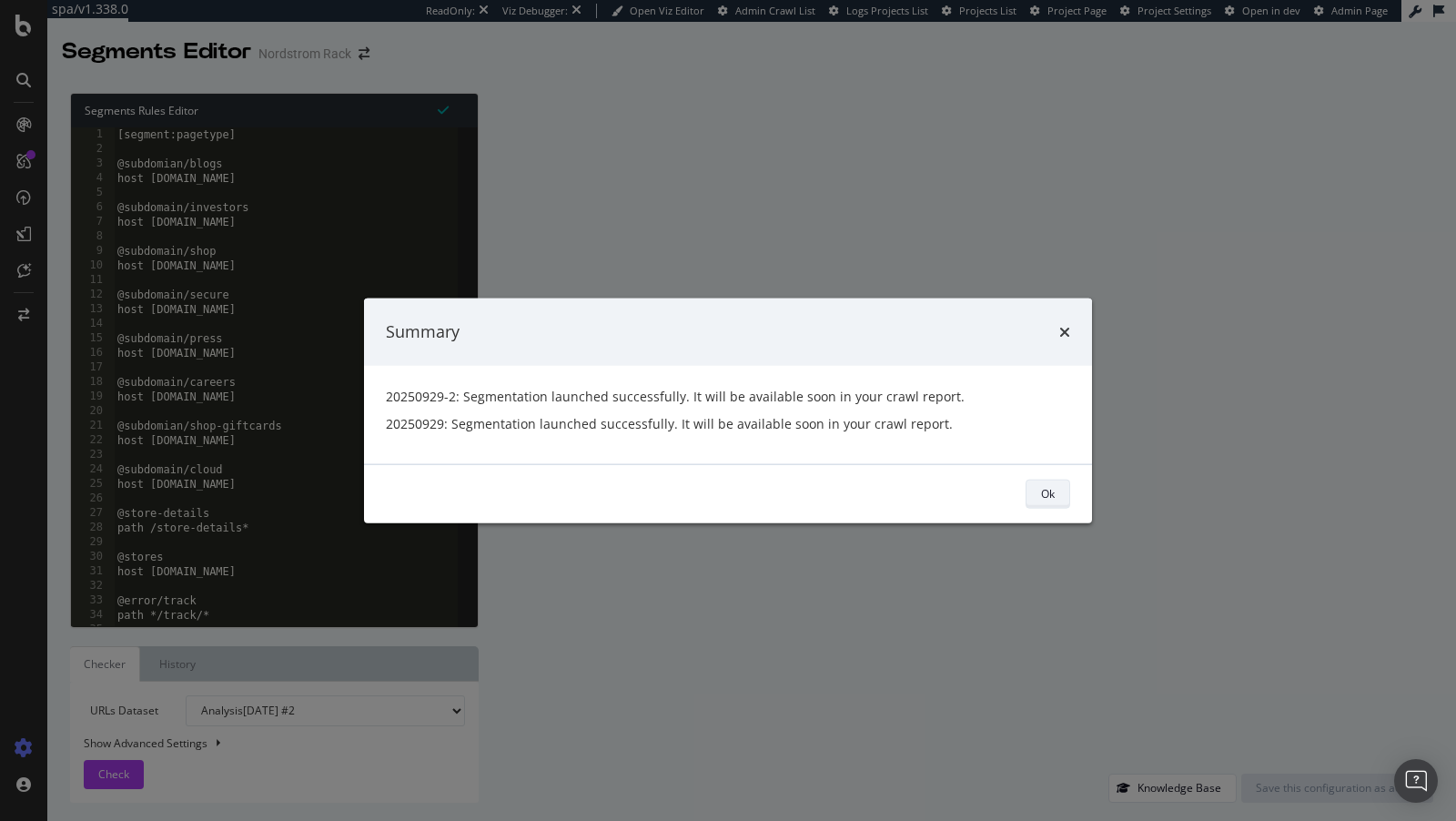
click at [1059, 483] on button "Ok" at bounding box center [1048, 494] width 44 height 29
